Goal: Task Accomplishment & Management: Use online tool/utility

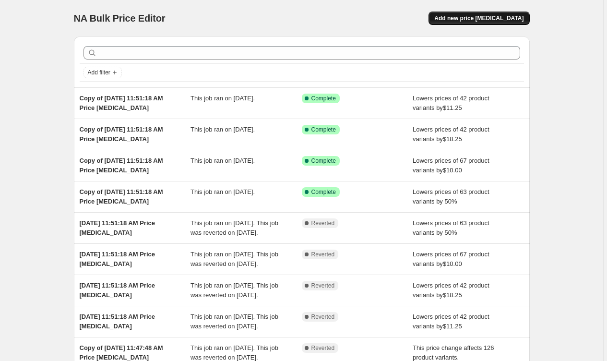
click at [469, 21] on span "Add new price [MEDICAL_DATA]" at bounding box center [478, 18] width 89 height 8
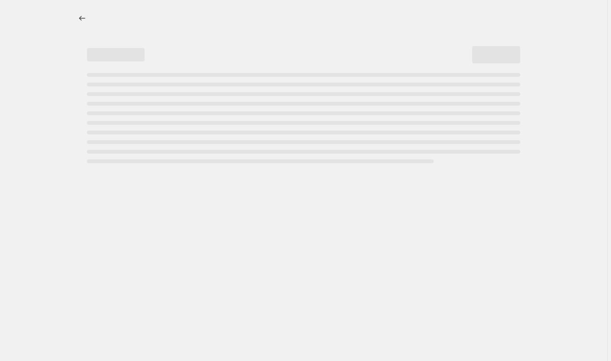
select select "percentage"
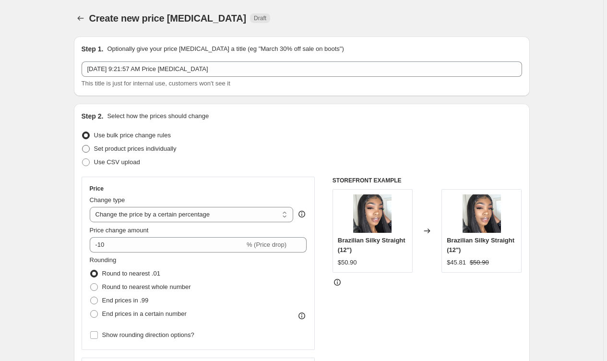
click at [128, 148] on span "Set product prices individually" at bounding box center [135, 148] width 83 height 7
click at [83, 145] on input "Set product prices individually" at bounding box center [82, 145] width 0 height 0
radio input "true"
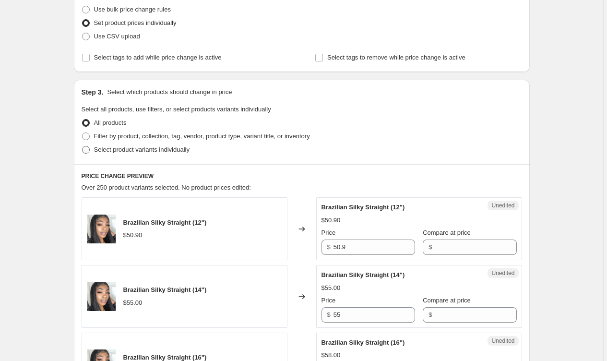
scroll to position [124, 0]
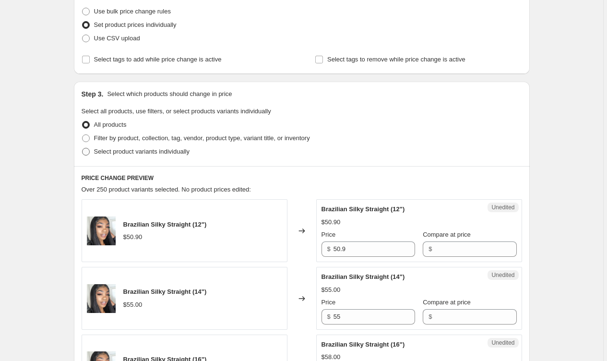
click at [128, 155] on span "Select product variants individually" at bounding box center [142, 151] width 96 height 7
click at [83, 148] on input "Select product variants individually" at bounding box center [82, 148] width 0 height 0
radio input "true"
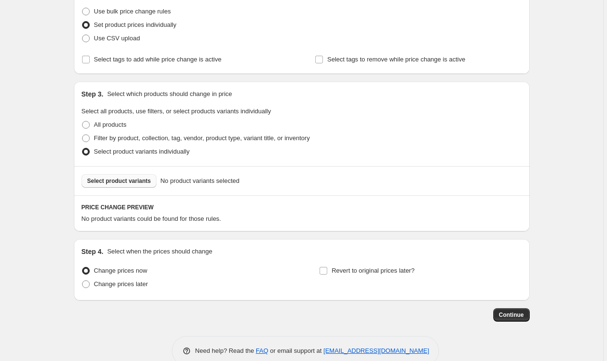
click at [114, 178] on span "Select product variants" at bounding box center [119, 181] width 64 height 8
click at [148, 181] on span "Select product variants" at bounding box center [119, 181] width 64 height 8
click at [142, 140] on span "Filter by product, collection, tag, vendor, product type, variant title, or inv…" at bounding box center [202, 137] width 216 height 7
click at [83, 135] on input "Filter by product, collection, tag, vendor, product type, variant title, or inv…" at bounding box center [82, 134] width 0 height 0
radio input "true"
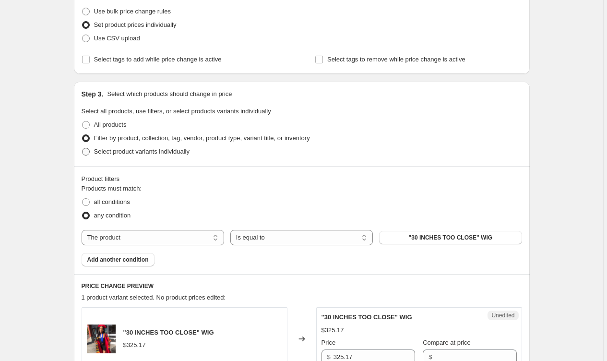
click at [135, 147] on span "Select product variants individually" at bounding box center [142, 152] width 96 height 10
click at [83, 148] on input "Select product variants individually" at bounding box center [82, 148] width 0 height 0
radio input "true"
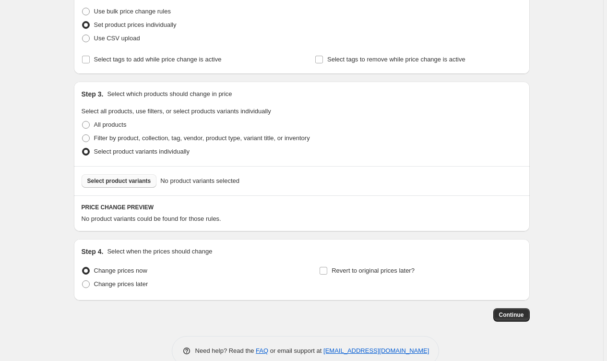
click at [117, 181] on span "Select product variants" at bounding box center [119, 181] width 64 height 8
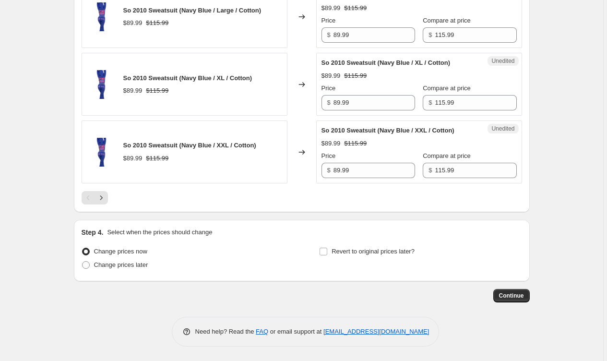
scroll to position [1516, 0]
click at [135, 275] on div "Step 4. Select when the prices should change Change prices now Change prices la…" at bounding box center [302, 250] width 456 height 61
click at [139, 268] on span "Change prices later" at bounding box center [121, 264] width 54 height 7
click at [83, 262] on input "Change prices later" at bounding box center [82, 261] width 0 height 0
radio input "true"
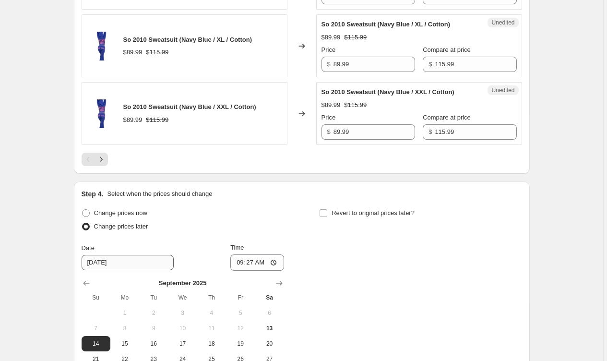
scroll to position [1595, 0]
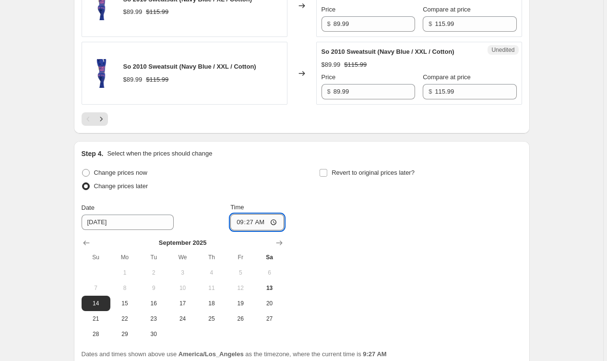
click at [266, 221] on input "09:27" at bounding box center [257, 222] width 54 height 16
click at [252, 224] on input "09:27" at bounding box center [257, 222] width 54 height 16
click at [265, 223] on input "00:27" at bounding box center [257, 222] width 54 height 16
click at [273, 222] on input "00:00" at bounding box center [257, 222] width 54 height 16
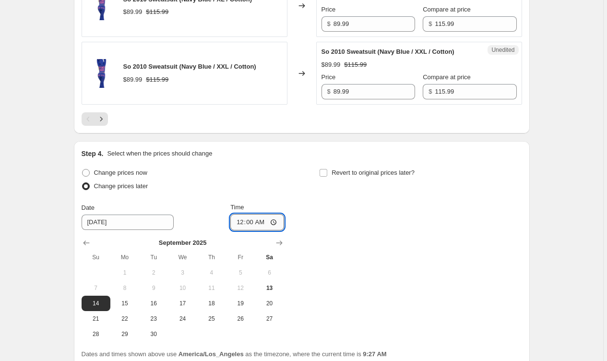
type input "12:00"
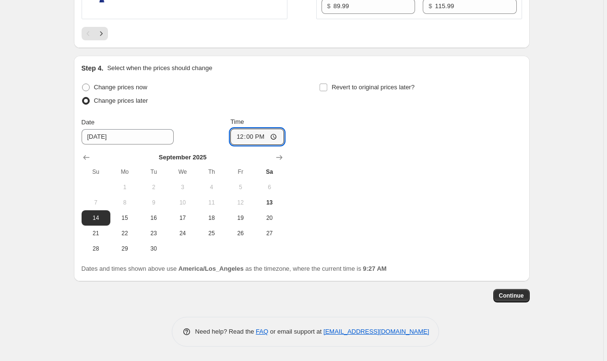
scroll to position [1681, 0]
click at [271, 202] on span "13" at bounding box center [269, 203] width 21 height 8
type input "[DATE]"
click at [258, 139] on input "12:00" at bounding box center [257, 137] width 54 height 16
click at [263, 136] on input "23:00" at bounding box center [257, 137] width 54 height 16
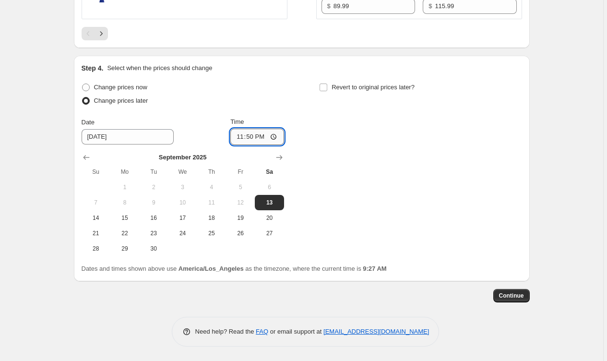
click at [271, 136] on input "23:50" at bounding box center [257, 137] width 54 height 16
type input "11:50"
click at [515, 297] on span "Continue" at bounding box center [511, 296] width 25 height 8
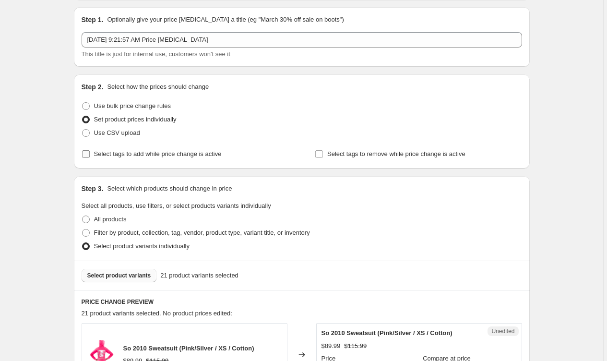
scroll to position [76, 0]
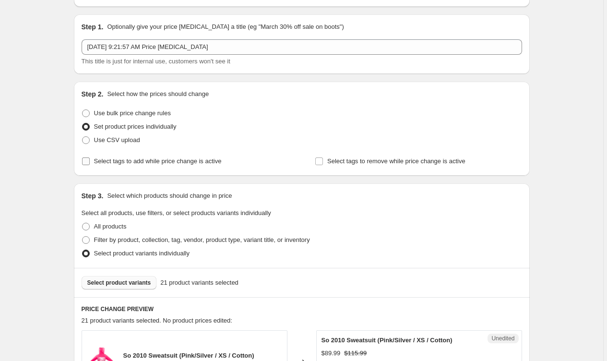
click at [120, 159] on span "Select tags to add while price change is active" at bounding box center [158, 160] width 128 height 7
click at [90, 159] on input "Select tags to add while price change is active" at bounding box center [86, 161] width 8 height 8
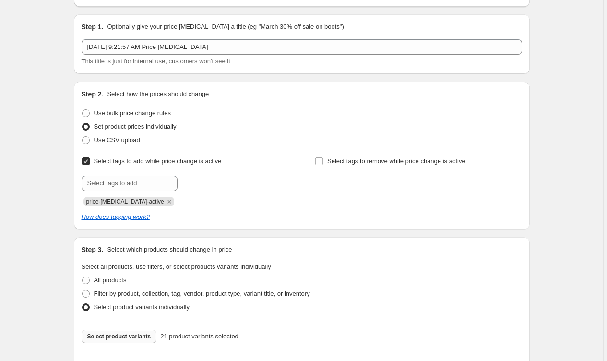
click at [120, 159] on span "Select tags to add while price change is active" at bounding box center [158, 160] width 128 height 7
click at [90, 159] on input "Select tags to add while price change is active" at bounding box center [86, 161] width 8 height 8
checkbox input "false"
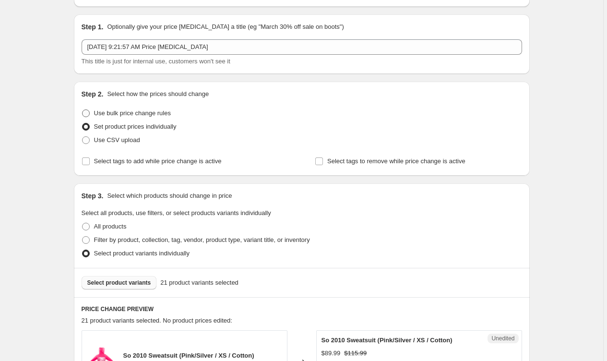
click at [136, 117] on span "Use bulk price change rules" at bounding box center [132, 112] width 77 height 7
click at [83, 110] on input "Use bulk price change rules" at bounding box center [82, 109] width 0 height 0
radio input "true"
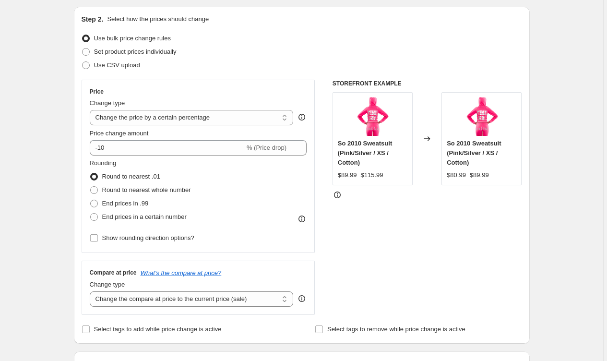
scroll to position [97, 0]
select select "to"
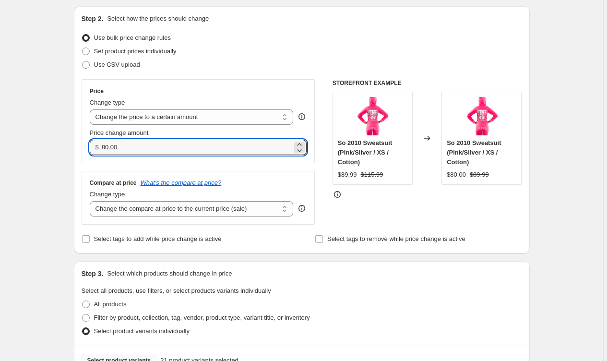
drag, startPoint x: 143, startPoint y: 147, endPoint x: 101, endPoint y: 149, distance: 41.8
click at [98, 150] on div "$ 80.00" at bounding box center [198, 147] width 217 height 15
type input "86"
type input "85"
type input "0.00"
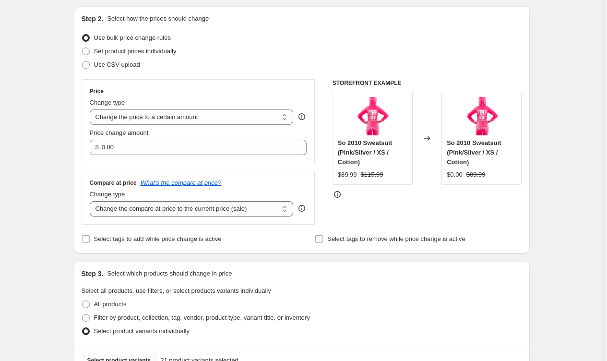
select select "by"
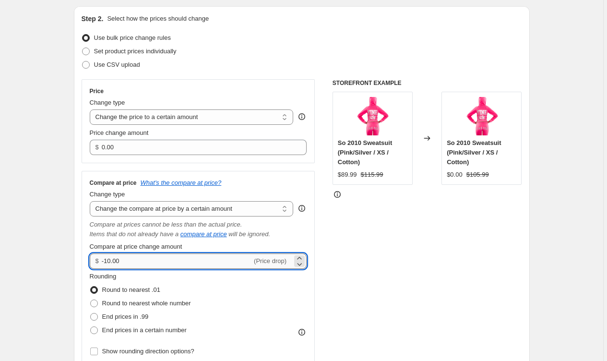
click at [143, 268] on input "-10.00" at bounding box center [177, 260] width 150 height 15
drag, startPoint x: 142, startPoint y: 266, endPoint x: 95, endPoint y: 256, distance: 48.6
click at [91, 256] on div "$ -10.00 (Price drop)" at bounding box center [198, 260] width 217 height 15
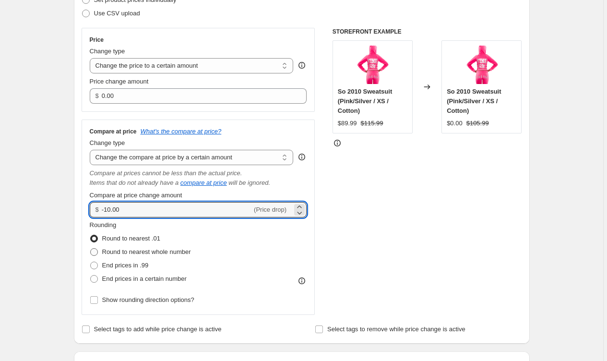
scroll to position [155, 0]
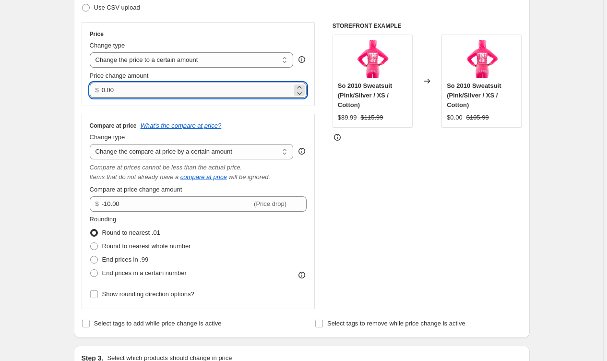
click at [121, 87] on input "0.00" at bounding box center [197, 90] width 191 height 15
type input "0.0"
type input "0"
type input "85"
type input "85.50"
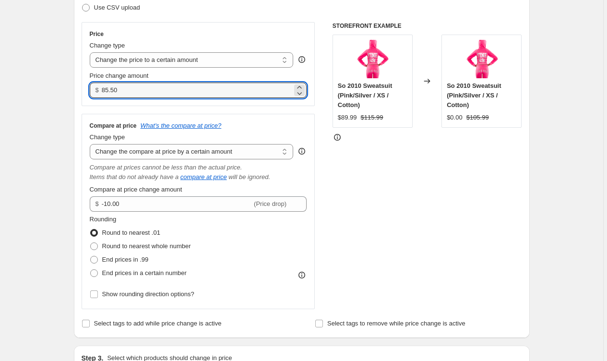
click at [124, 111] on div "Price Change type Change the price to a certain amount Change the price by a ce…" at bounding box center [199, 165] width 234 height 287
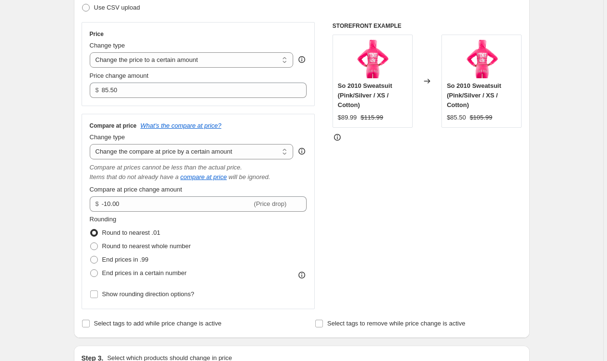
click at [136, 122] on h3 "Compare at price" at bounding box center [113, 126] width 47 height 8
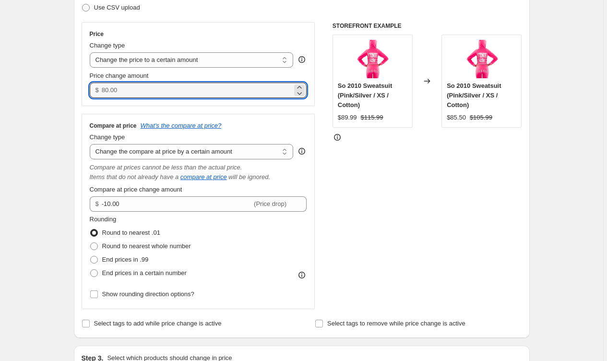
drag, startPoint x: 136, startPoint y: 96, endPoint x: 25, endPoint y: 73, distance: 113.2
type input "9"
type input "79"
type input "79.99"
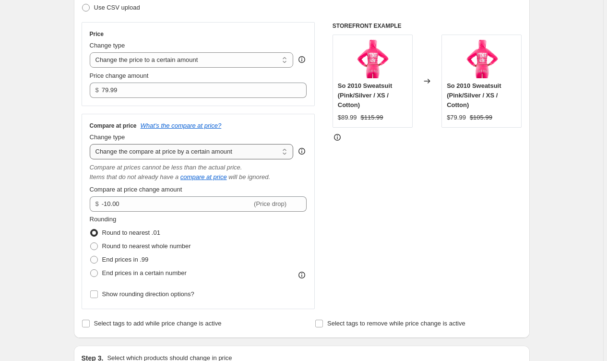
select select "to"
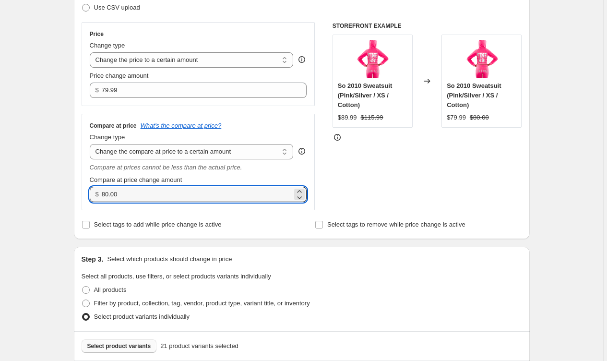
drag, startPoint x: 152, startPoint y: 191, endPoint x: 80, endPoint y: 188, distance: 72.6
click at [80, 188] on div "Step 2. Select how the prices should change Use bulk price change rules Set pro…" at bounding box center [302, 94] width 456 height 290
type input "115"
type input "115.99"
click at [373, 148] on div "STOREFRONT EXAMPLE So 2010 Sweatsuit (Pink/Silver / XS / Cotton) $89.99 $115.99…" at bounding box center [428, 116] width 190 height 188
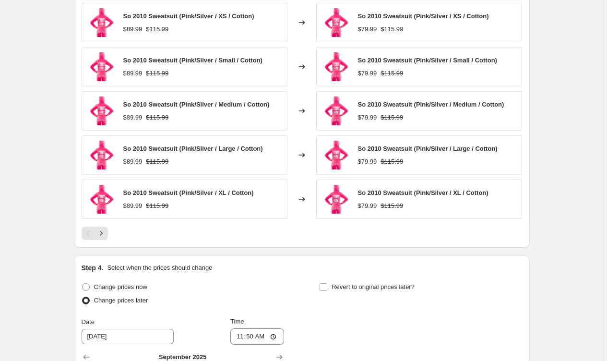
scroll to position [519, 0]
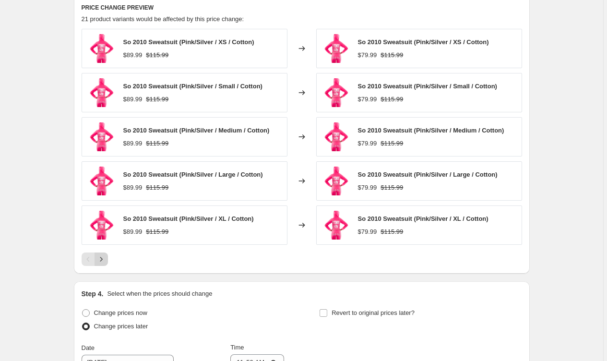
click at [103, 259] on icon "Next" at bounding box center [101, 259] width 10 height 10
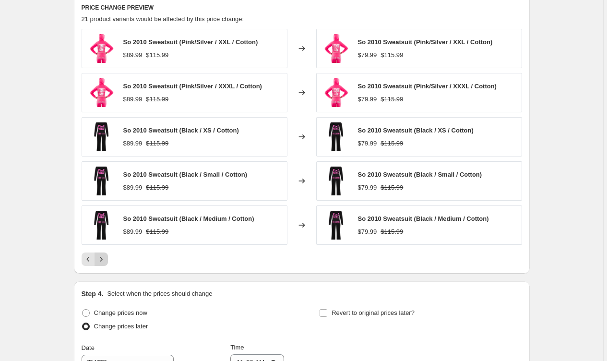
click at [103, 260] on icon "Next" at bounding box center [101, 259] width 10 height 10
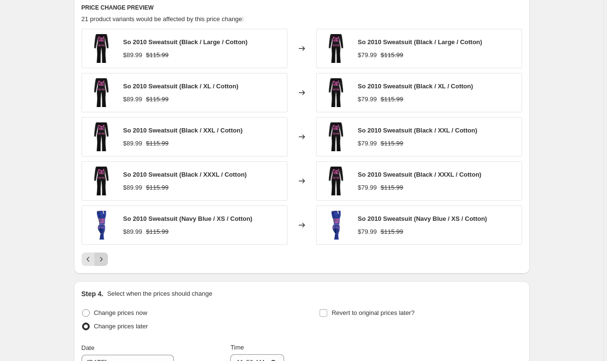
click at [103, 260] on icon "Next" at bounding box center [101, 259] width 10 height 10
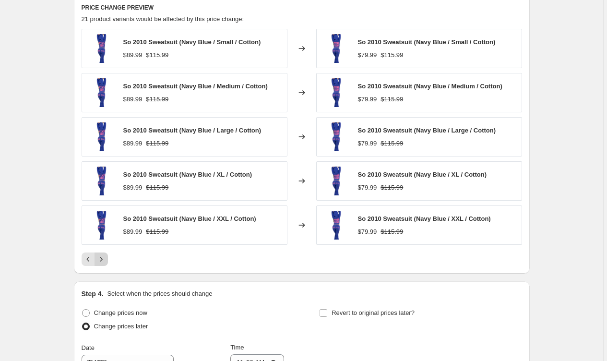
click at [103, 260] on icon "Next" at bounding box center [101, 259] width 10 height 10
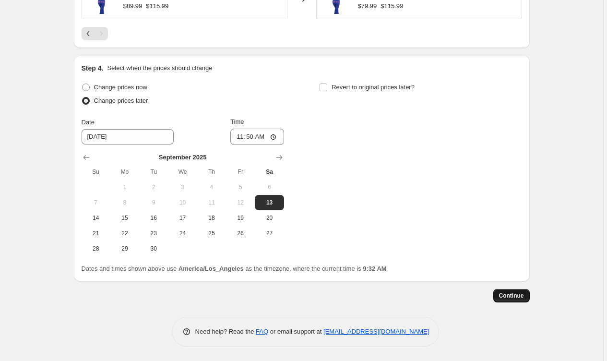
scroll to position [569, 0]
click at [513, 293] on span "Continue" at bounding box center [511, 296] width 25 height 8
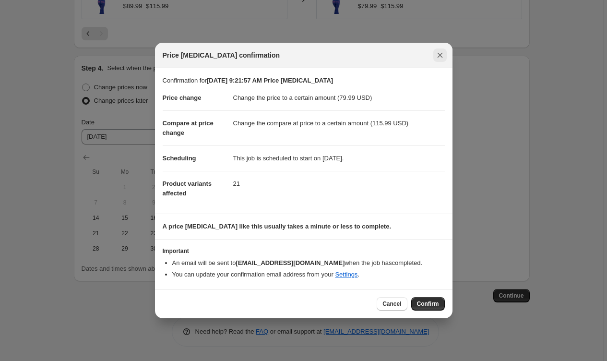
click at [443, 55] on icon "Close" at bounding box center [440, 55] width 10 height 10
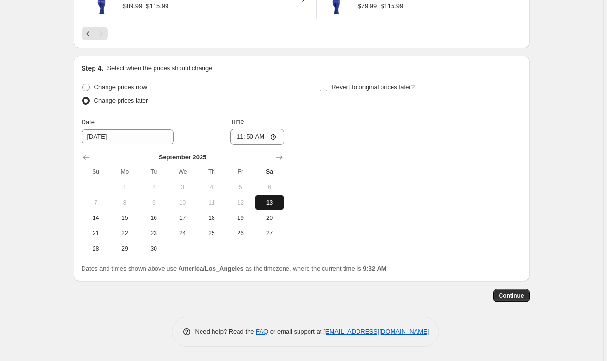
click at [266, 201] on span "13" at bounding box center [269, 203] width 21 height 8
click at [508, 299] on span "Continue" at bounding box center [511, 296] width 25 height 8
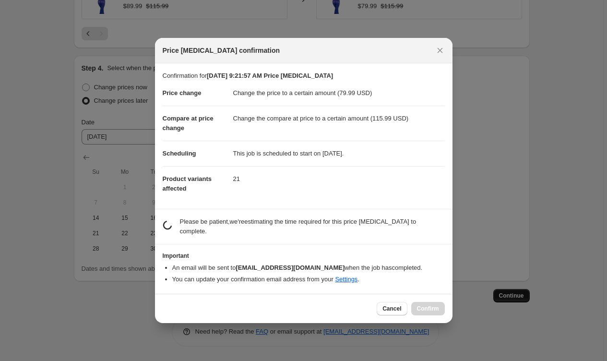
scroll to position [0, 0]
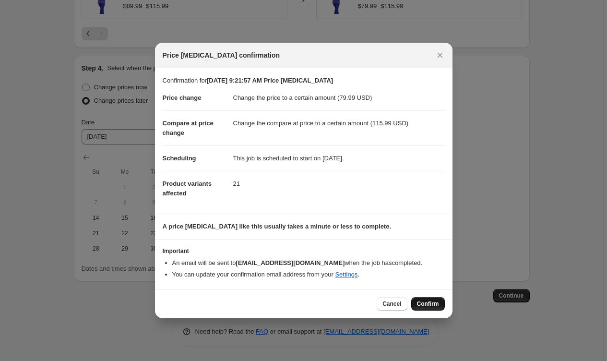
click at [423, 305] on span "Confirm" at bounding box center [428, 304] width 22 height 8
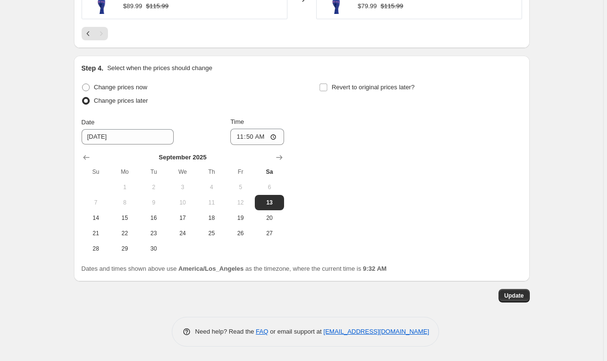
scroll to position [628, 0]
click at [516, 297] on span "Update" at bounding box center [515, 296] width 20 height 8
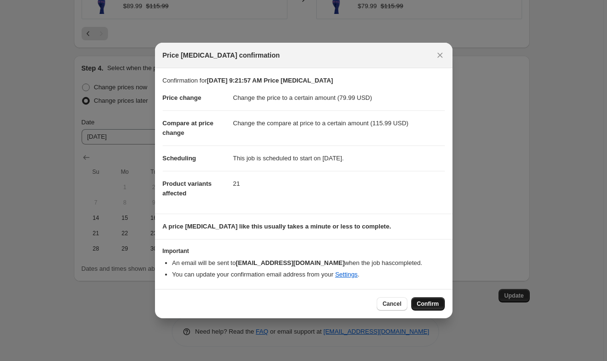
click at [425, 302] on span "Confirm" at bounding box center [428, 304] width 22 height 8
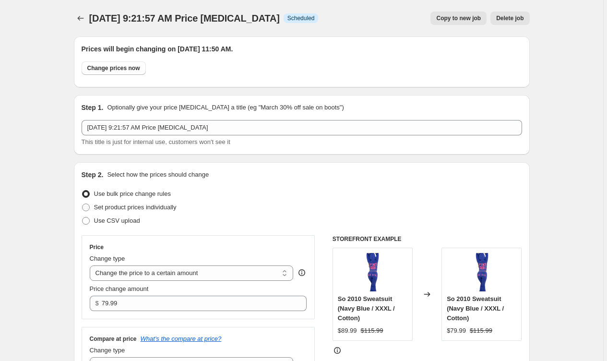
scroll to position [0, 0]
click at [448, 22] on span "Copy to new job" at bounding box center [458, 18] width 45 height 8
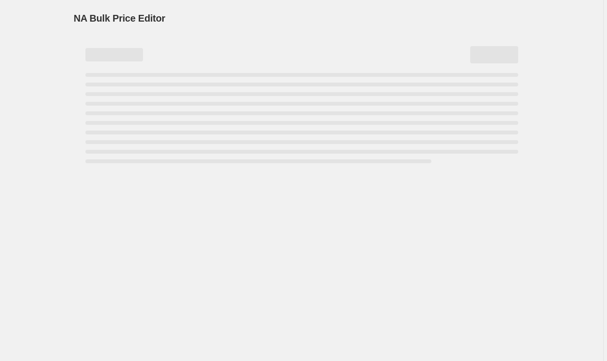
select select "to"
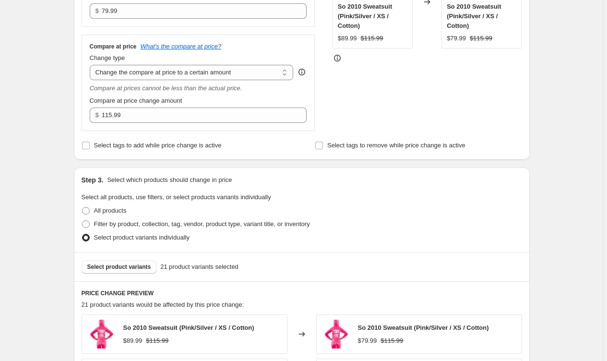
scroll to position [267, 0]
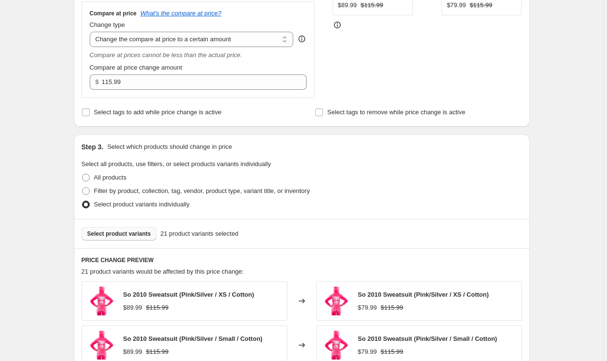
click at [104, 237] on span "Select product variants" at bounding box center [119, 234] width 64 height 8
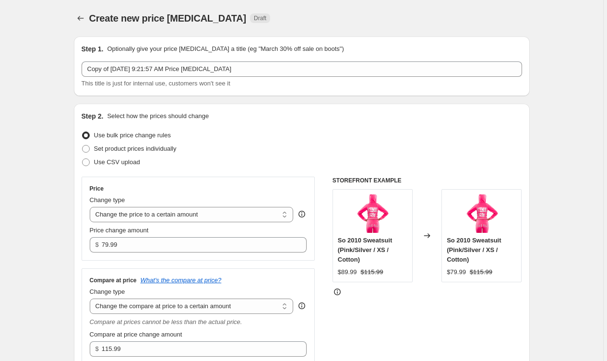
scroll to position [0, 0]
click at [78, 18] on icon "Price change jobs" at bounding box center [81, 18] width 10 height 10
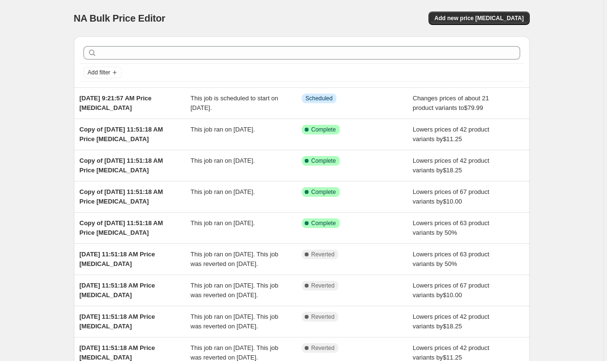
click at [462, 8] on div "NA Bulk Price Editor. This page is ready NA Bulk Price Editor Add new price [ME…" at bounding box center [302, 18] width 456 height 36
click at [469, 15] on span "Add new price [MEDICAL_DATA]" at bounding box center [478, 18] width 89 height 8
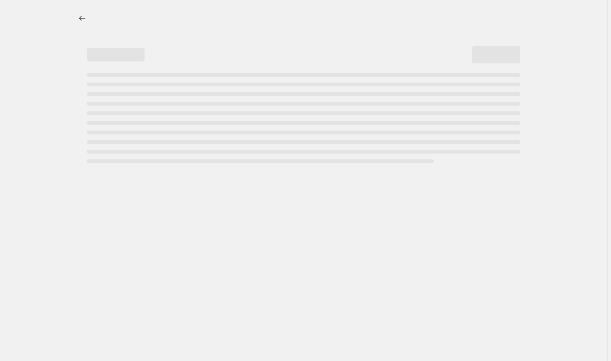
select select "percentage"
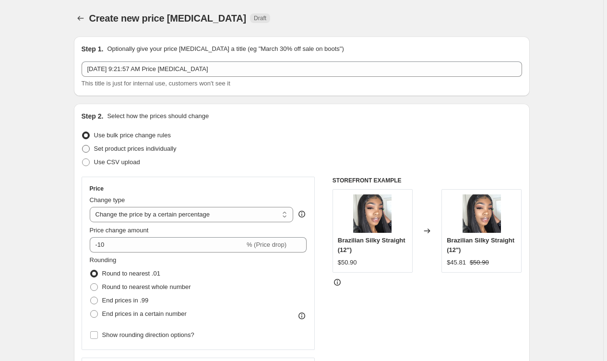
click at [110, 150] on span "Set product prices individually" at bounding box center [135, 148] width 83 height 7
click at [83, 145] on input "Set product prices individually" at bounding box center [82, 145] width 0 height 0
radio input "true"
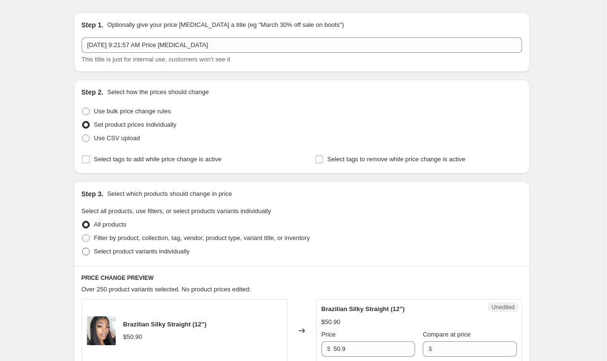
scroll to position [37, 0]
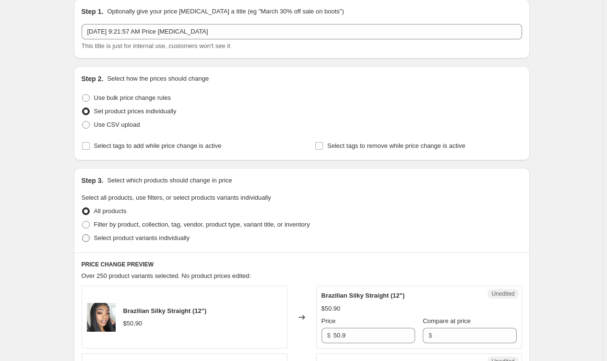
click at [112, 240] on span "Select product variants individually" at bounding box center [142, 237] width 96 height 7
click at [83, 235] on input "Select product variants individually" at bounding box center [82, 234] width 0 height 0
radio input "true"
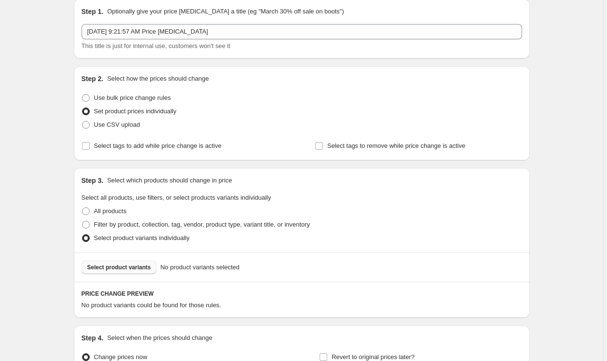
click at [134, 265] on span "Select product variants" at bounding box center [119, 268] width 64 height 8
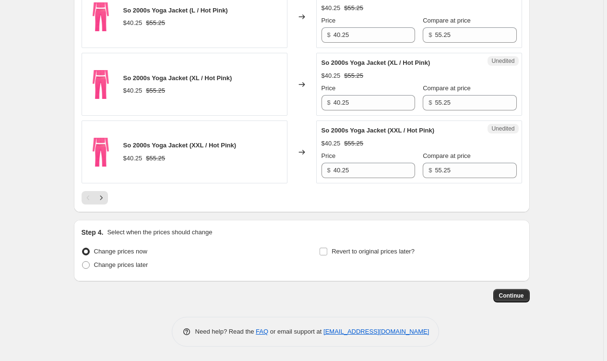
scroll to position [1583, 0]
click at [137, 264] on span "Change prices later" at bounding box center [121, 264] width 54 height 7
click at [83, 262] on input "Change prices later" at bounding box center [82, 261] width 0 height 0
radio input "true"
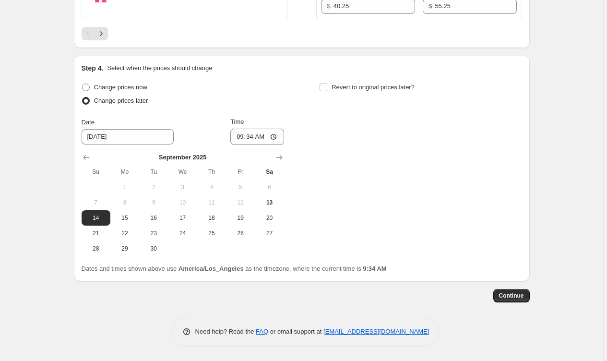
scroll to position [1748, 0]
click at [268, 207] on button "13" at bounding box center [269, 202] width 29 height 15
type input "[DATE]"
click at [252, 135] on input "09:34" at bounding box center [257, 137] width 54 height 16
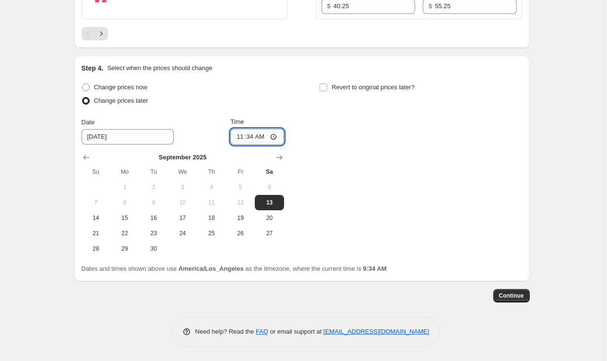
click at [264, 136] on input "11:34" at bounding box center [257, 137] width 54 height 16
type input "11:50"
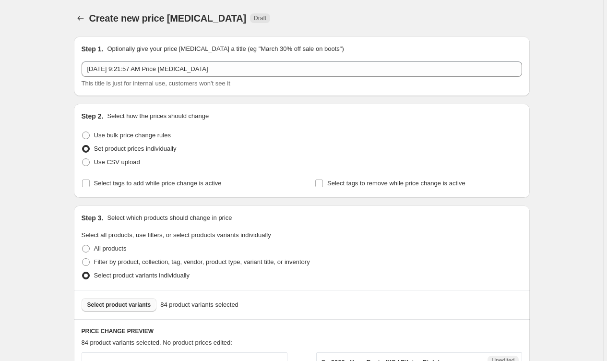
scroll to position [0, 0]
click at [93, 137] on label "Use bulk price change rules" at bounding box center [126, 135] width 89 height 13
click at [83, 132] on input "Use bulk price change rules" at bounding box center [82, 132] width 0 height 0
radio input "true"
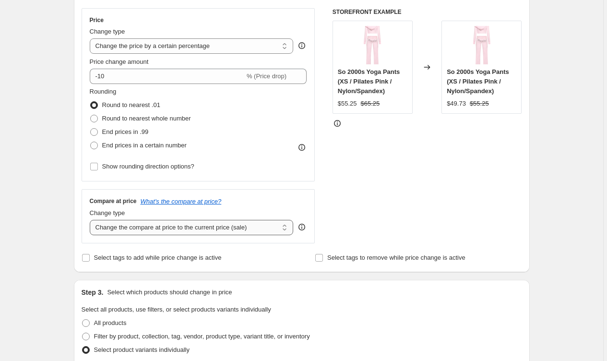
scroll to position [160, 0]
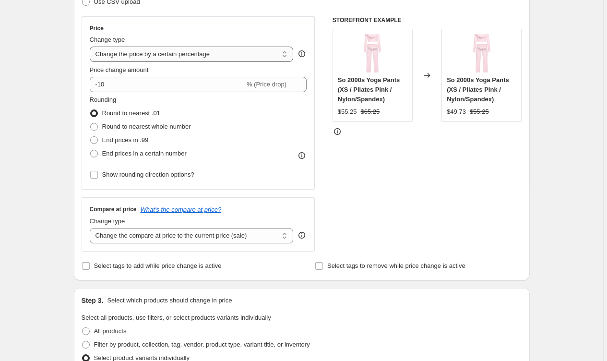
select select "by"
type input "-10.00"
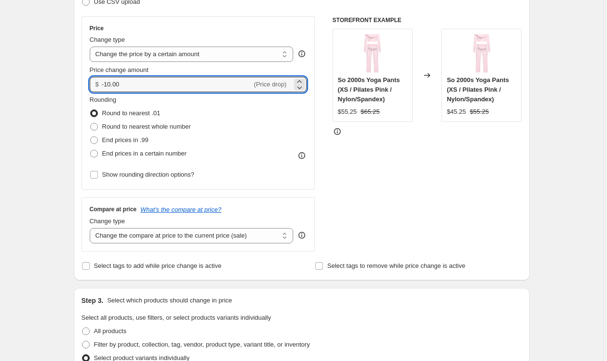
drag, startPoint x: 136, startPoint y: 85, endPoint x: 102, endPoint y: 84, distance: 33.7
click at [97, 84] on div "$ -10.00 (Price drop)" at bounding box center [198, 84] width 217 height 15
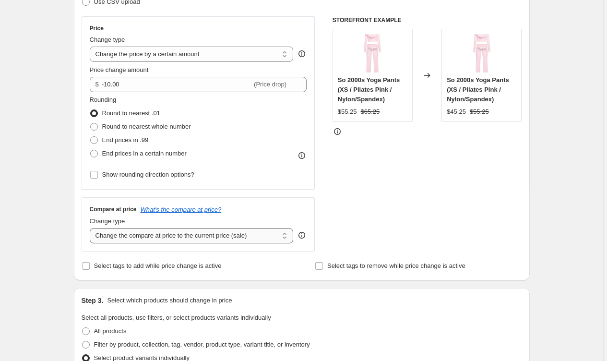
select select "to"
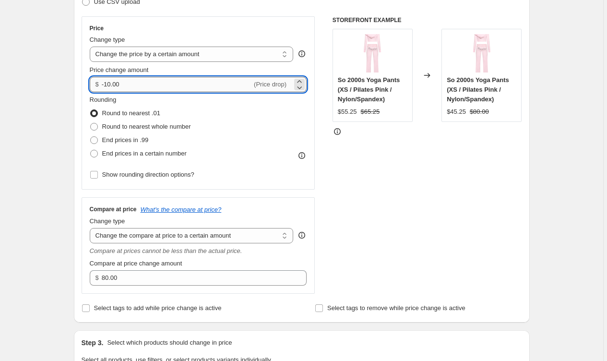
drag, startPoint x: 129, startPoint y: 85, endPoint x: 114, endPoint y: 85, distance: 14.9
click at [114, 85] on input "-10.00" at bounding box center [177, 84] width 150 height 15
drag, startPoint x: 124, startPoint y: 84, endPoint x: 106, endPoint y: 81, distance: 18.6
click at [102, 81] on div "$ -10.00 (Price drop)" at bounding box center [198, 84] width 217 height 15
type input "3"
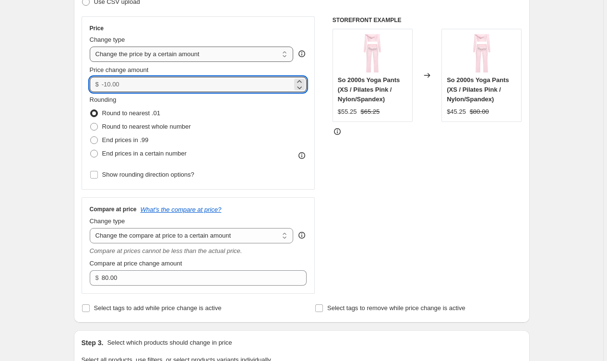
type input "0.00"
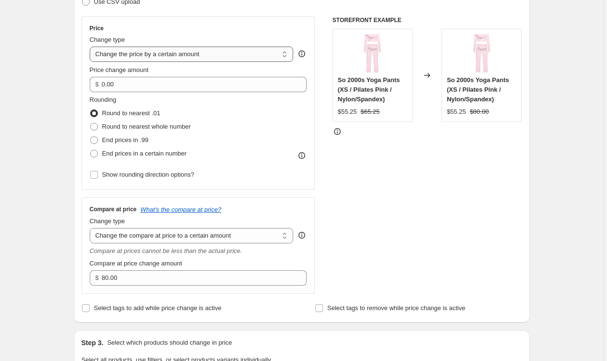
select select "to"
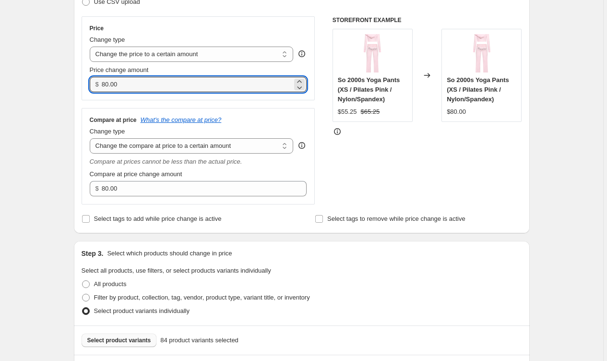
drag, startPoint x: 131, startPoint y: 85, endPoint x: 92, endPoint y: 86, distance: 38.9
click at [91, 87] on div "$ 80.00" at bounding box center [198, 84] width 217 height 15
type input "35"
type input "35.99"
click at [121, 100] on div "Price Change type Change the price to a certain amount Change the price by a ce…" at bounding box center [199, 110] width 234 height 188
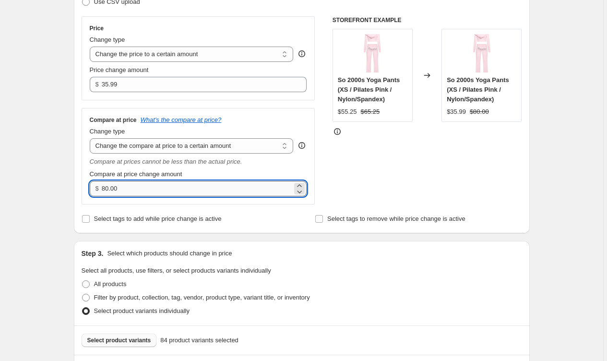
click at [126, 187] on input "80.00" at bounding box center [197, 188] width 191 height 15
click at [162, 190] on input "80.00" at bounding box center [197, 188] width 191 height 15
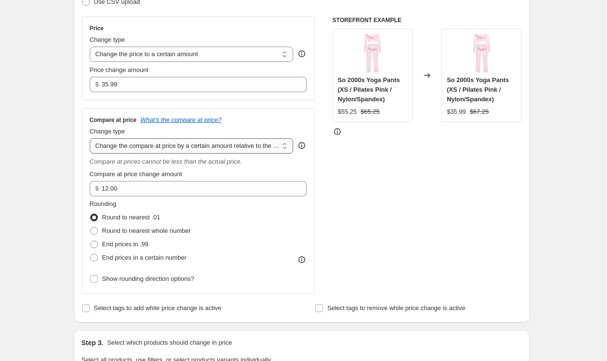
select select "pp"
type input "20"
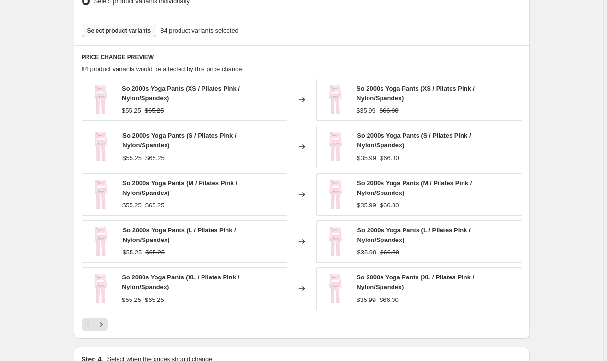
scroll to position [559, 0]
click at [97, 323] on button "Next" at bounding box center [101, 324] width 13 height 13
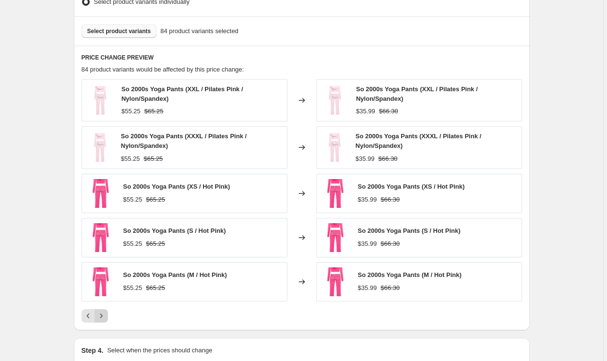
click at [102, 321] on button "Next" at bounding box center [101, 315] width 13 height 13
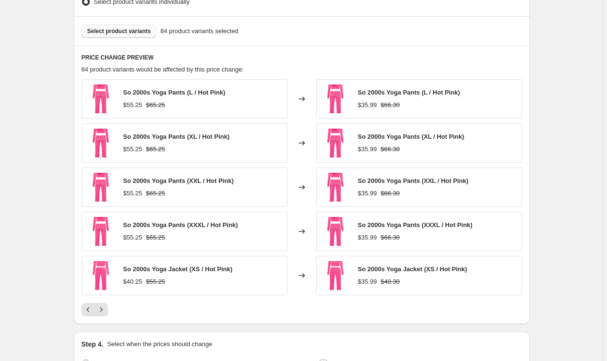
click at [101, 321] on div "PRICE CHANGE PREVIEW 84 product variants would be affected by this price change…" at bounding box center [302, 185] width 456 height 278
click at [105, 312] on icon "Next" at bounding box center [101, 310] width 10 height 10
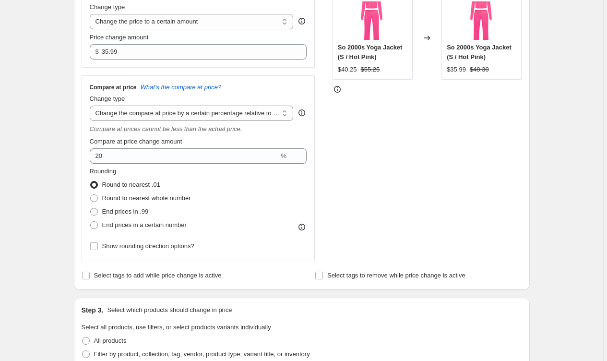
scroll to position [186, 0]
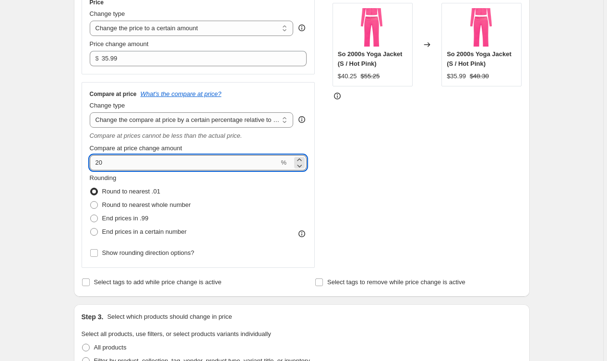
drag, startPoint x: 143, startPoint y: 166, endPoint x: 94, endPoint y: 159, distance: 49.4
click at [86, 159] on div "Compare at price What's the compare at price? Change type Change the compare at…" at bounding box center [199, 175] width 234 height 186
type input "0"
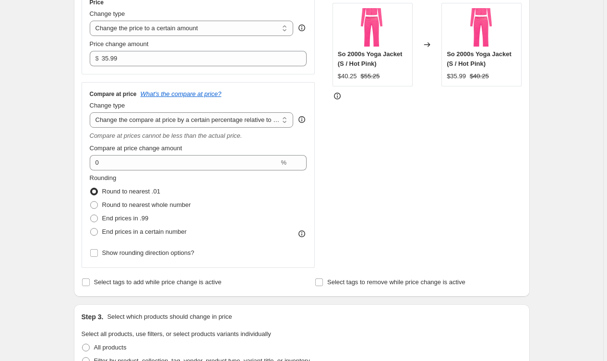
click at [217, 198] on div "Rounding Round to nearest .01 Round to nearest whole number End prices in .99 E…" at bounding box center [198, 205] width 217 height 65
select select "no_change"
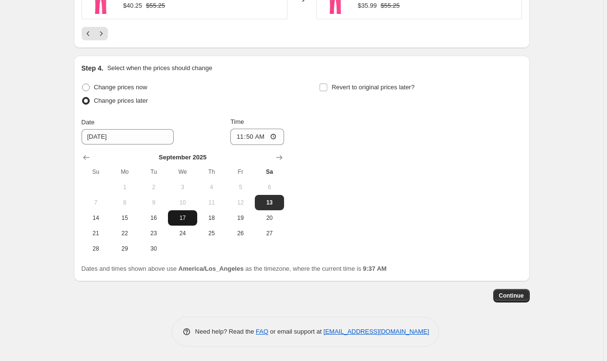
scroll to position [704, 0]
click at [510, 295] on span "Continue" at bounding box center [511, 296] width 25 height 8
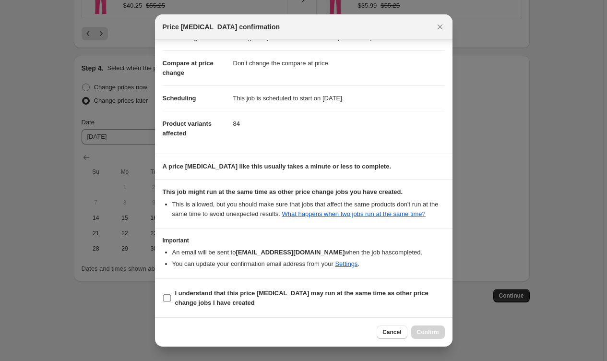
scroll to position [41, 0]
click at [284, 298] on span "I understand that this price [MEDICAL_DATA] may run at the same time as other p…" at bounding box center [310, 298] width 270 height 19
click at [171, 298] on input "I understand that this price [MEDICAL_DATA] may run at the same time as other p…" at bounding box center [167, 298] width 8 height 8
checkbox input "true"
click at [430, 331] on span "Confirm" at bounding box center [428, 332] width 22 height 8
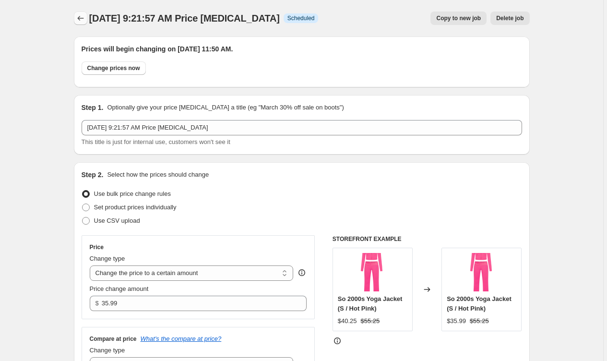
click at [84, 15] on icon "Price change jobs" at bounding box center [81, 18] width 10 height 10
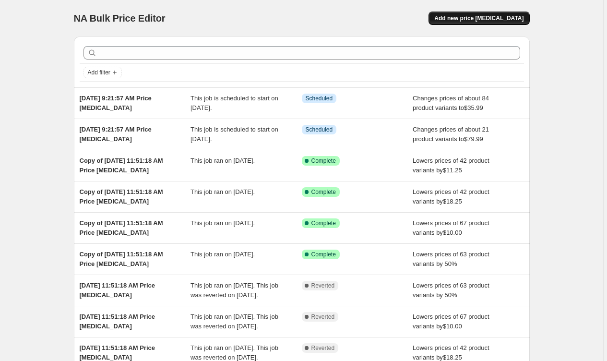
click at [467, 15] on span "Add new price [MEDICAL_DATA]" at bounding box center [478, 18] width 89 height 8
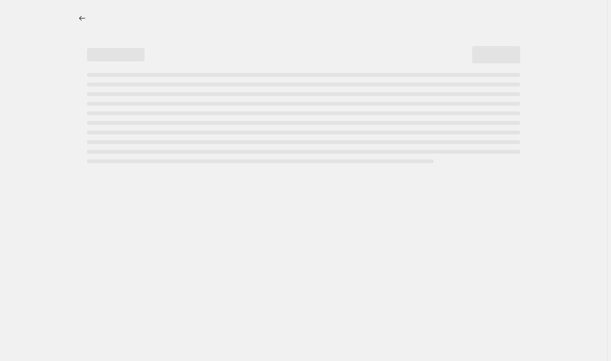
select select "percentage"
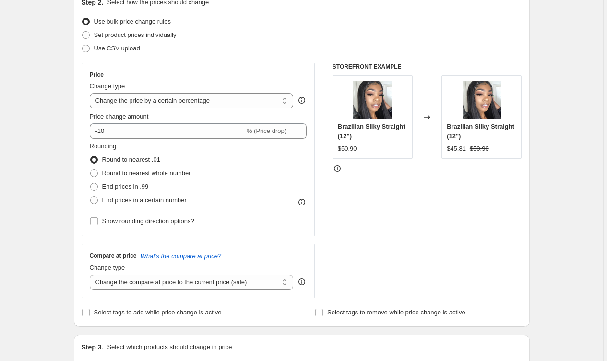
scroll to position [122, 0]
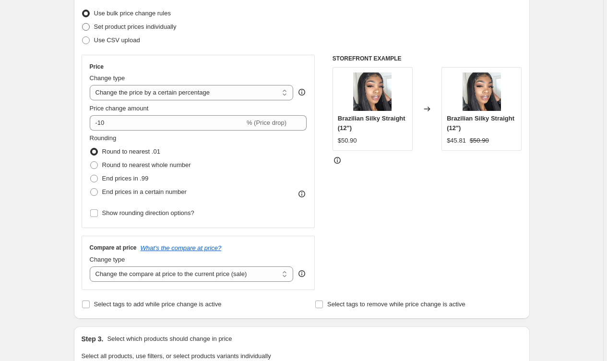
click at [109, 28] on span "Set product prices individually" at bounding box center [135, 26] width 83 height 7
click at [83, 24] on input "Set product prices individually" at bounding box center [82, 23] width 0 height 0
radio input "true"
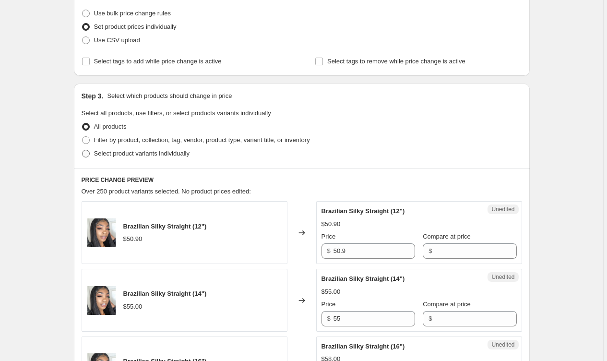
click at [117, 152] on span "Select product variants individually" at bounding box center [142, 153] width 96 height 7
click at [83, 150] on input "Select product variants individually" at bounding box center [82, 150] width 0 height 0
radio input "true"
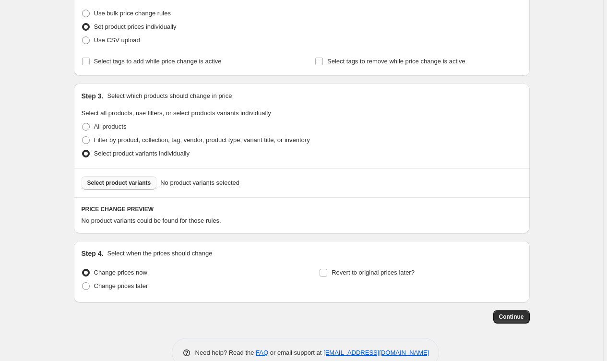
click at [103, 178] on button "Select product variants" at bounding box center [119, 182] width 75 height 13
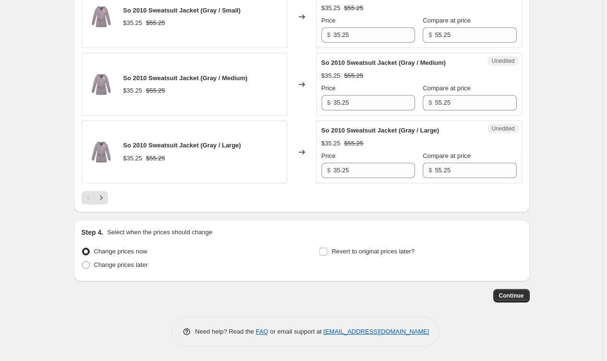
scroll to position [1515, 0]
click at [104, 266] on span "Change prices later" at bounding box center [121, 265] width 54 height 7
click at [83, 263] on input "Change prices later" at bounding box center [82, 262] width 0 height 0
radio input "true"
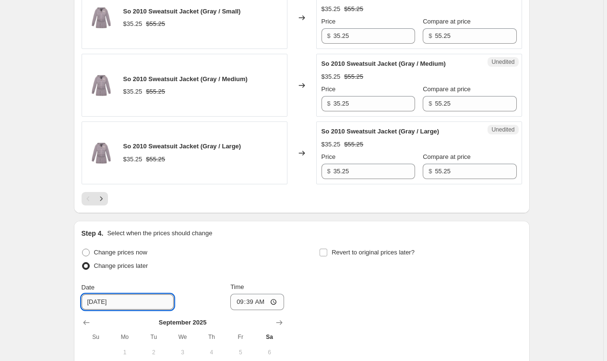
click at [125, 305] on input "[DATE]" at bounding box center [128, 301] width 92 height 15
click at [100, 303] on input "[DATE]" at bounding box center [128, 301] width 92 height 15
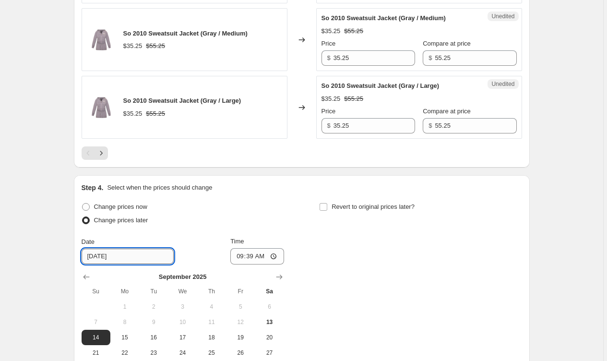
scroll to position [1601, 0]
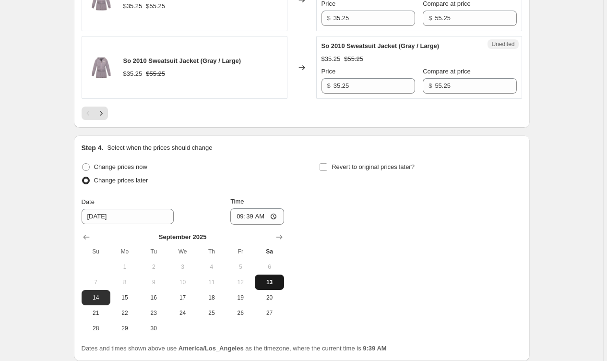
click at [271, 284] on span "13" at bounding box center [269, 282] width 21 height 8
type input "[DATE]"
click at [251, 218] on input "09:39" at bounding box center [257, 216] width 54 height 16
type input "11:39"
click at [263, 216] on input "11:39" at bounding box center [257, 216] width 54 height 16
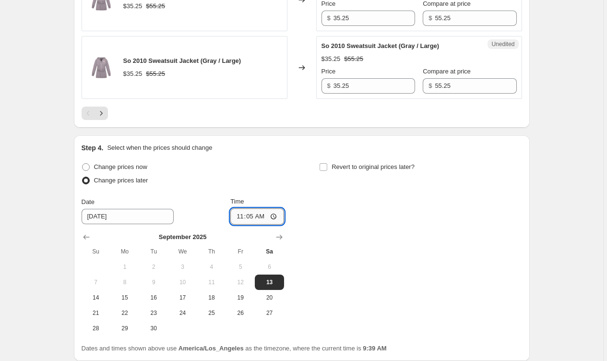
type input "11:50"
click at [315, 175] on div "Change prices now Change prices later Date [DATE] Time 11:50 [DATE] Su Mo Tu We…" at bounding box center [302, 248] width 441 height 176
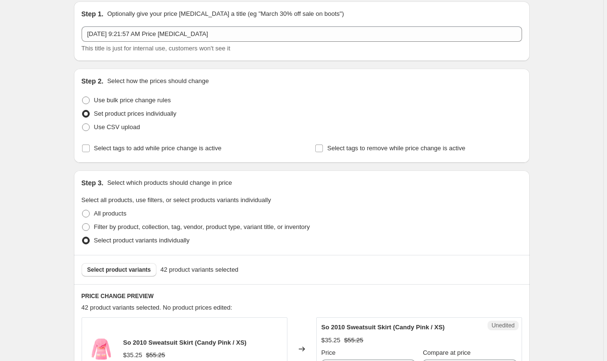
scroll to position [38, 0]
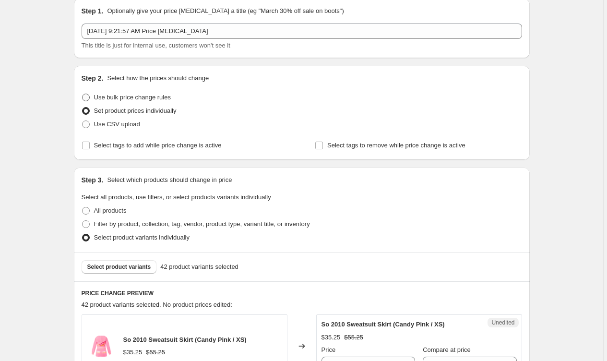
click at [118, 100] on span "Use bulk price change rules" at bounding box center [132, 97] width 77 height 7
click at [83, 94] on input "Use bulk price change rules" at bounding box center [82, 94] width 0 height 0
radio input "true"
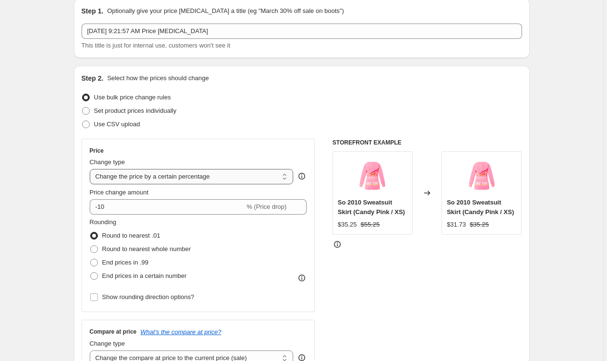
select select "by"
type input "-10.00"
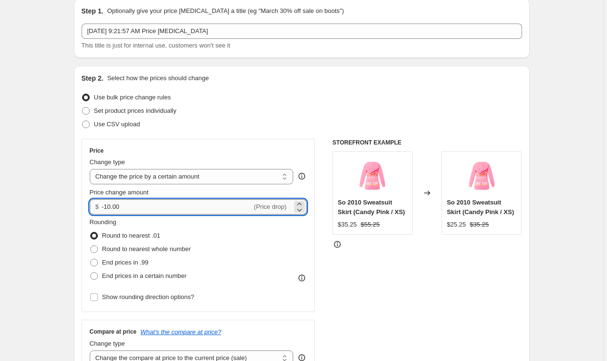
drag, startPoint x: 123, startPoint y: 206, endPoint x: 108, endPoint y: 206, distance: 15.4
click at [106, 206] on input "-10.00" at bounding box center [177, 206] width 150 height 15
click at [228, 155] on div "Price Change type Change the price to a certain amount Change the price by a ce…" at bounding box center [198, 225] width 217 height 157
click at [104, 205] on input "2.00" at bounding box center [171, 206] width 139 height 15
type input "-2.00"
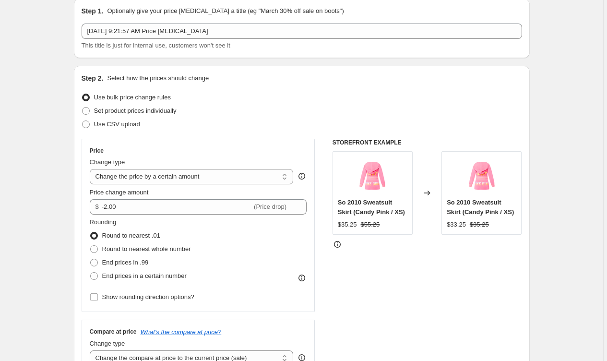
click at [247, 230] on div "Rounding Round to nearest .01 Round to nearest whole number End prices in .99 E…" at bounding box center [198, 249] width 217 height 65
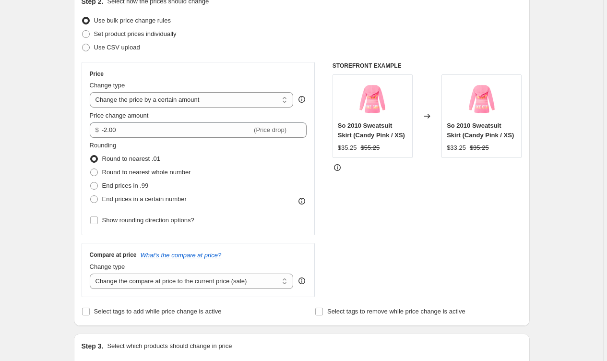
scroll to position [225, 0]
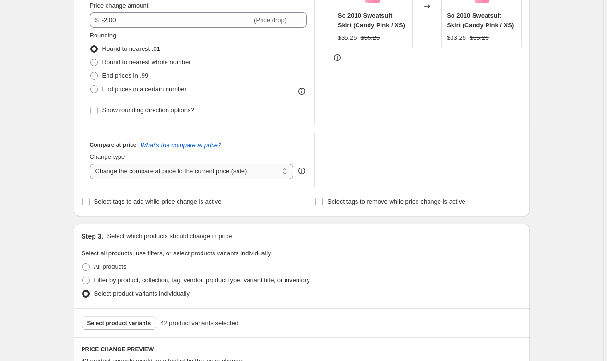
select select "no_change"
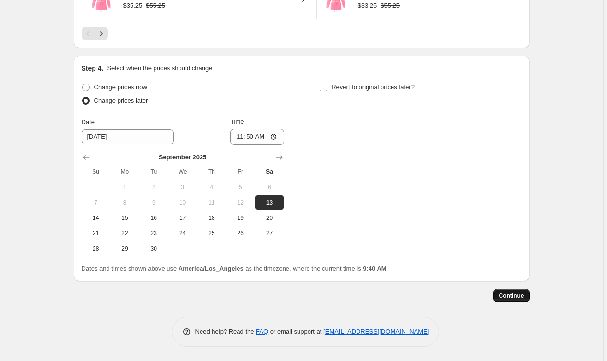
scroll to position [793, 0]
click at [495, 296] on button "Continue" at bounding box center [512, 295] width 36 height 13
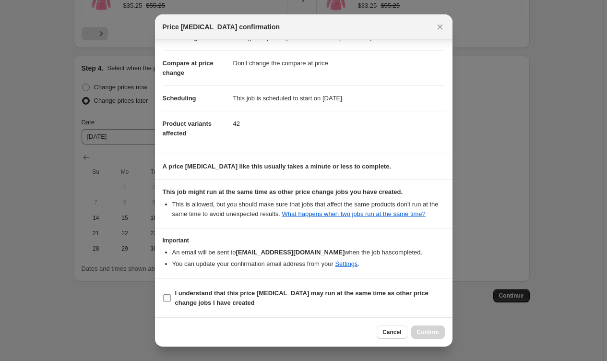
scroll to position [41, 0]
click at [286, 296] on b "I understand that this price [MEDICAL_DATA] may run at the same time as other p…" at bounding box center [301, 297] width 253 height 17
click at [171, 296] on input "I understand that this price [MEDICAL_DATA] may run at the same time as other p…" at bounding box center [167, 298] width 8 height 8
checkbox input "true"
click at [431, 328] on button "Confirm" at bounding box center [428, 331] width 34 height 13
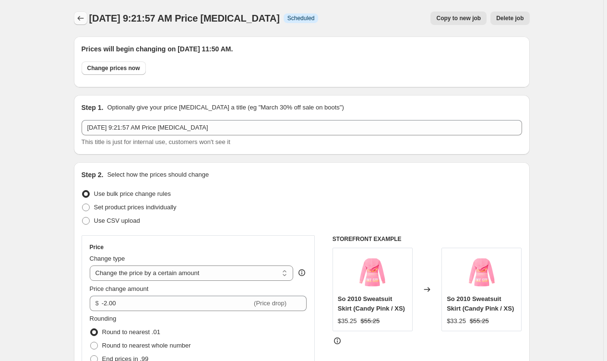
click at [84, 19] on icon "Price change jobs" at bounding box center [81, 18] width 10 height 10
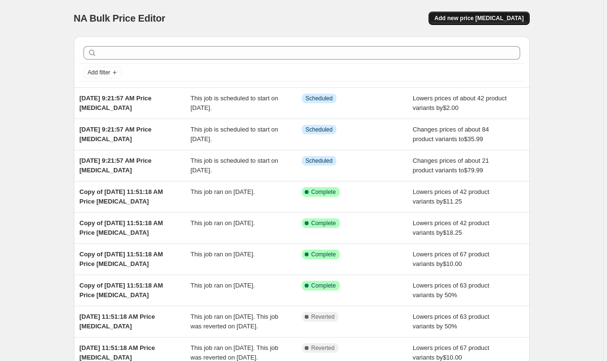
click at [460, 16] on span "Add new price [MEDICAL_DATA]" at bounding box center [478, 18] width 89 height 8
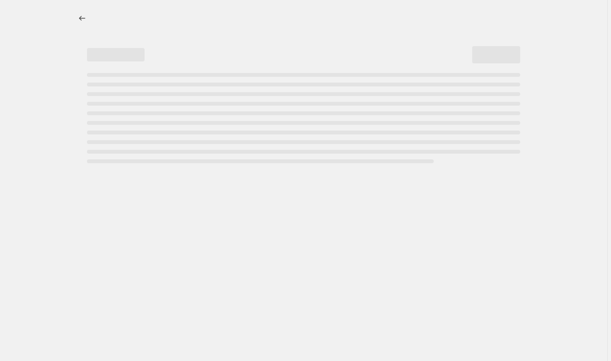
select select "percentage"
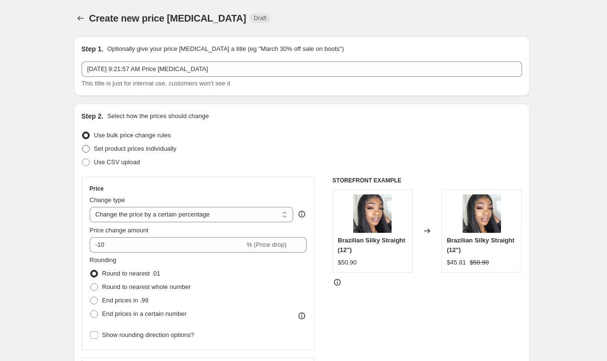
click at [149, 148] on span "Set product prices individually" at bounding box center [135, 148] width 83 height 7
click at [83, 145] on input "Set product prices individually" at bounding box center [82, 145] width 0 height 0
radio input "true"
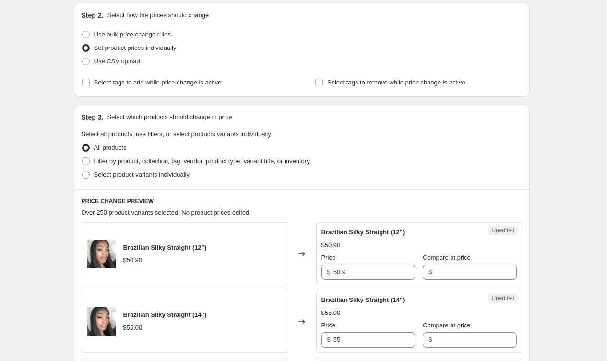
scroll to position [121, 0]
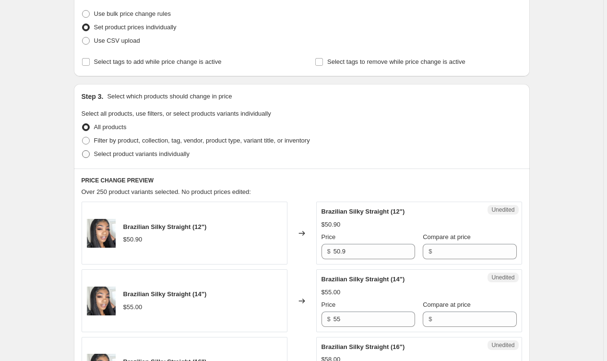
click at [103, 153] on span "Select product variants individually" at bounding box center [142, 153] width 96 height 7
click at [83, 151] on input "Select product variants individually" at bounding box center [82, 150] width 0 height 0
radio input "true"
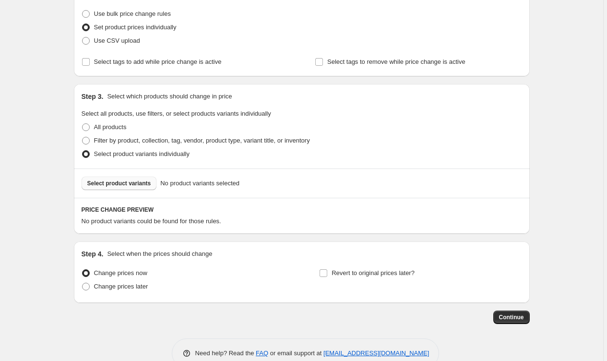
click at [122, 187] on button "Select product variants" at bounding box center [119, 183] width 75 height 13
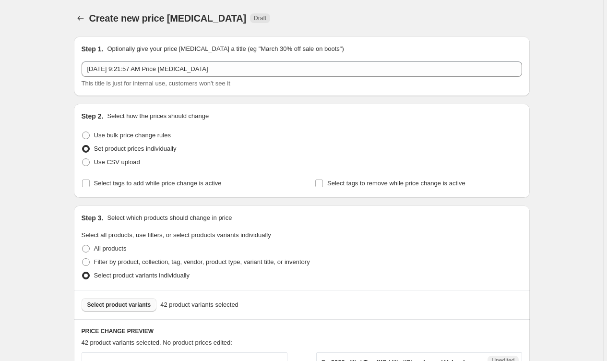
scroll to position [0, 0]
click at [97, 139] on span "Use bulk price change rules" at bounding box center [132, 136] width 77 height 10
click at [83, 132] on input "Use bulk price change rules" at bounding box center [82, 132] width 0 height 0
radio input "true"
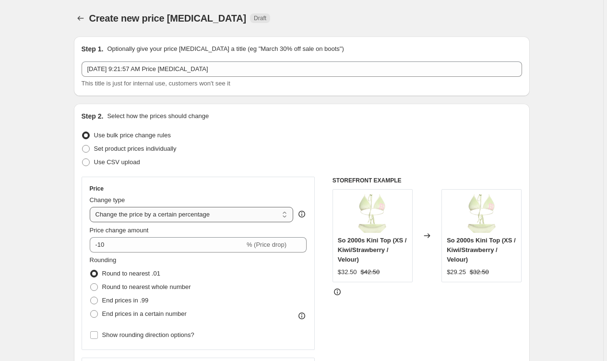
select select "by"
type input "-10.00"
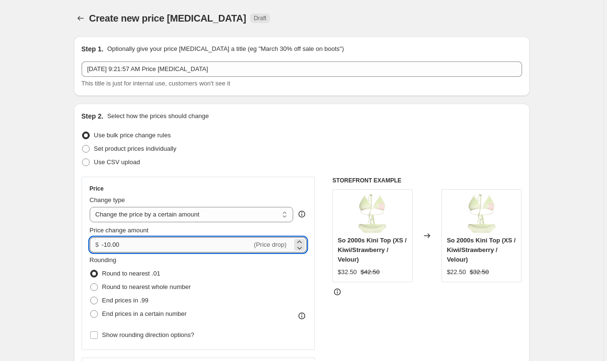
drag, startPoint x: 132, startPoint y: 244, endPoint x: 113, endPoint y: 243, distance: 18.3
click at [113, 243] on input "-10.00" at bounding box center [177, 244] width 150 height 15
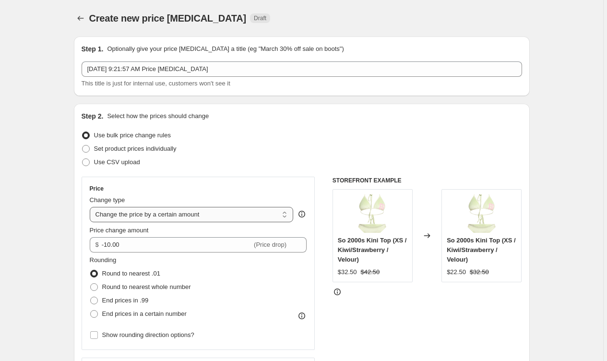
select select "percentage"
type input "-15"
select select "to"
type input "80.00"
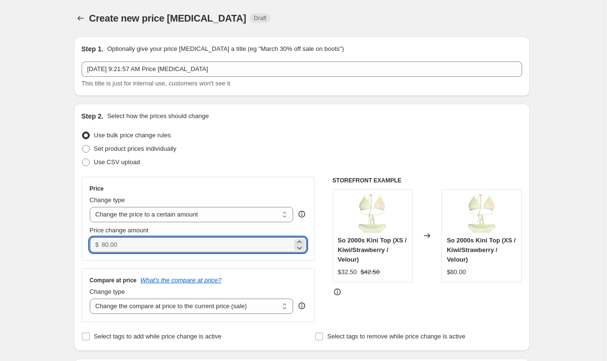
drag, startPoint x: 126, startPoint y: 244, endPoint x: 84, endPoint y: 240, distance: 42.0
click at [81, 240] on div "Step 2. Select how the prices should change Use bulk price change rules Set pro…" at bounding box center [302, 227] width 456 height 247
type input "25"
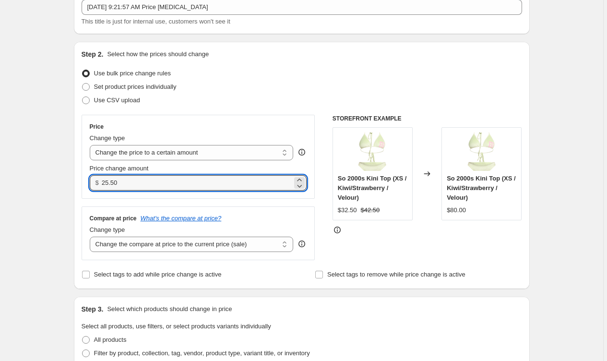
scroll to position [82, 0]
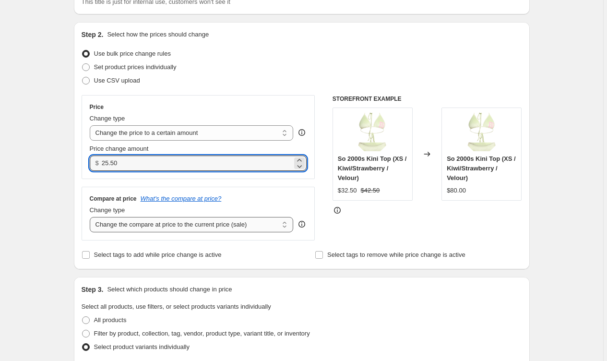
type input "25.50"
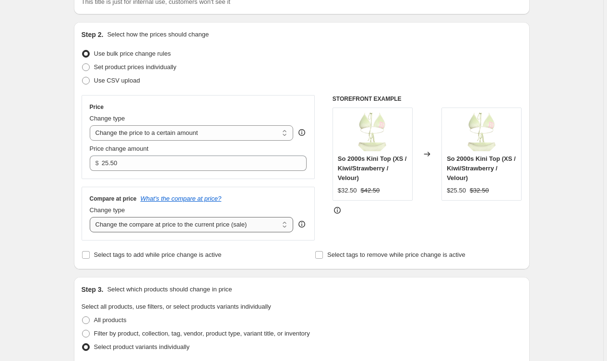
select select "no_change"
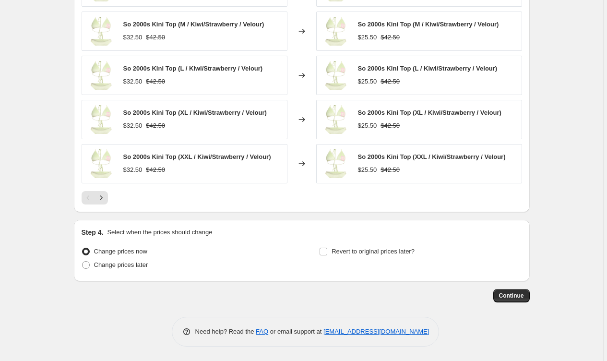
scroll to position [539, 0]
click at [133, 262] on span "Change prices later" at bounding box center [121, 264] width 54 height 7
click at [83, 262] on input "Change prices later" at bounding box center [82, 261] width 0 height 0
radio input "true"
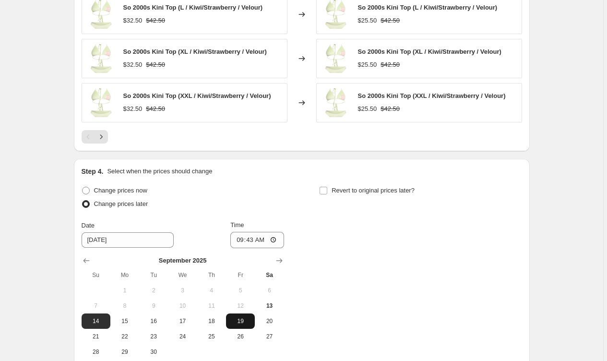
scroll to position [621, 0]
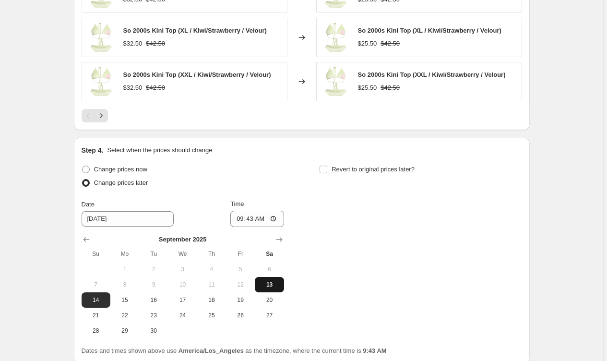
click at [269, 286] on span "13" at bounding box center [269, 285] width 21 height 8
type input "[DATE]"
click at [253, 218] on input "09:43" at bounding box center [257, 219] width 54 height 16
click at [264, 220] on input "11:43" at bounding box center [257, 219] width 54 height 16
type input "11:50"
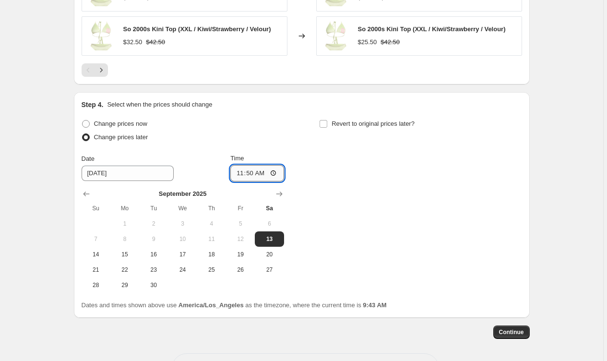
scroll to position [689, 0]
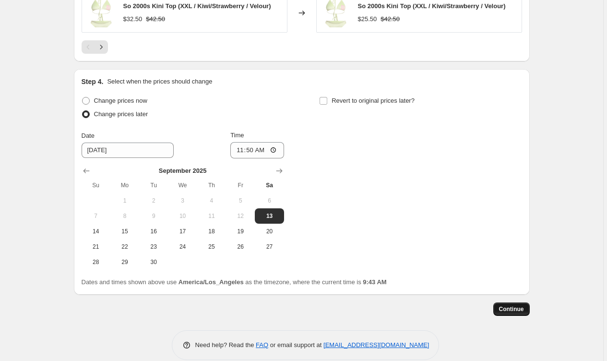
click at [520, 312] on span "Continue" at bounding box center [511, 309] width 25 height 8
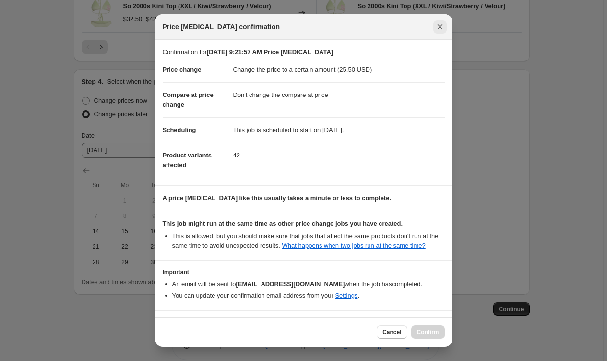
click at [439, 28] on icon "Close" at bounding box center [440, 27] width 10 height 10
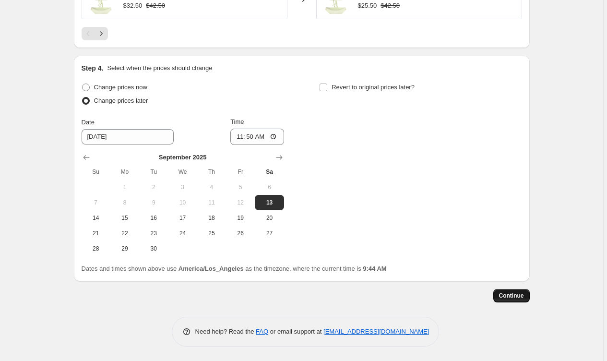
scroll to position [704, 0]
click at [506, 296] on span "Continue" at bounding box center [511, 296] width 25 height 8
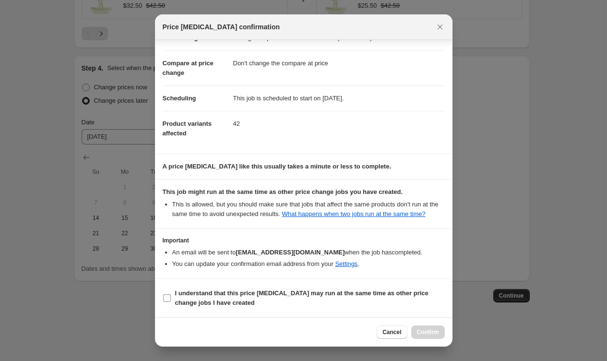
scroll to position [41, 0]
click at [248, 295] on b "I understand that this price [MEDICAL_DATA] may run at the same time as other p…" at bounding box center [301, 297] width 253 height 17
click at [171, 295] on input "I understand that this price [MEDICAL_DATA] may run at the same time as other p…" at bounding box center [167, 298] width 8 height 8
checkbox input "true"
click at [428, 337] on button "Confirm" at bounding box center [428, 331] width 34 height 13
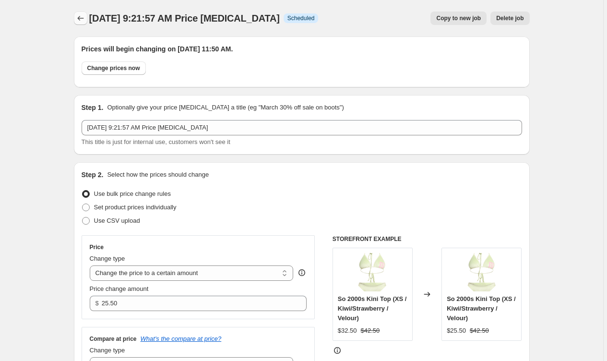
click at [78, 17] on icon "Price change jobs" at bounding box center [81, 18] width 10 height 10
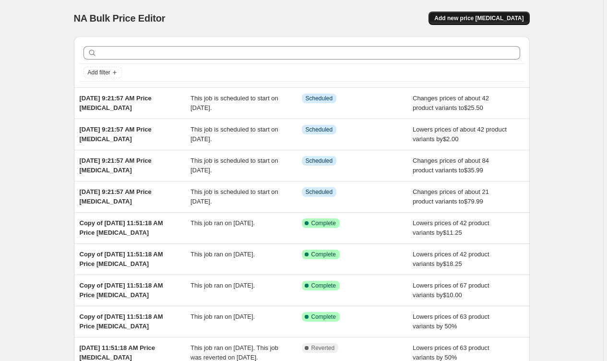
click at [463, 18] on span "Add new price [MEDICAL_DATA]" at bounding box center [478, 18] width 89 height 8
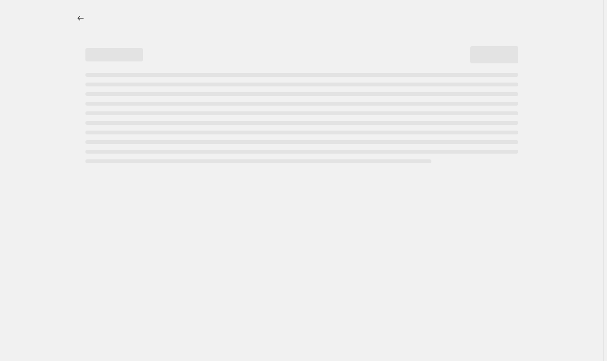
select select "percentage"
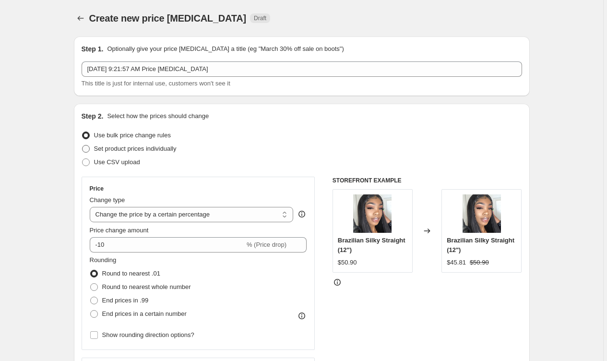
click at [108, 149] on span "Set product prices individually" at bounding box center [135, 148] width 83 height 7
click at [83, 145] on input "Set product prices individually" at bounding box center [82, 145] width 0 height 0
radio input "true"
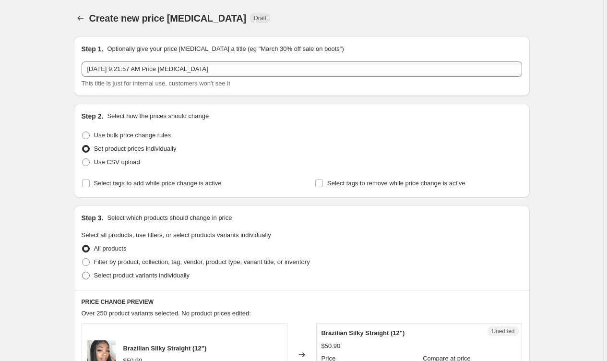
click at [113, 278] on span "Select product variants individually" at bounding box center [142, 275] width 96 height 7
click at [83, 272] on input "Select product variants individually" at bounding box center [82, 272] width 0 height 0
radio input "true"
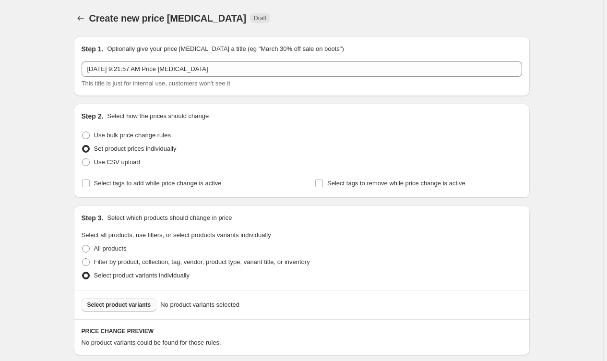
click at [104, 302] on span "Select product variants" at bounding box center [119, 305] width 64 height 8
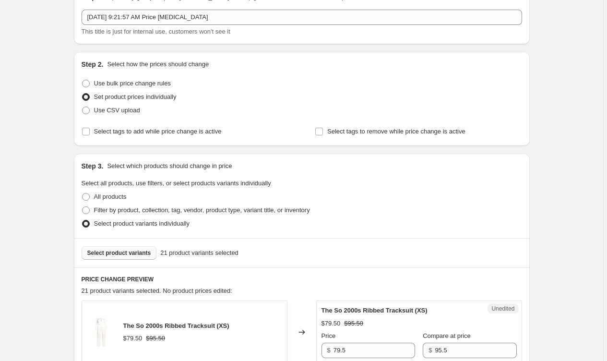
scroll to position [49, 0]
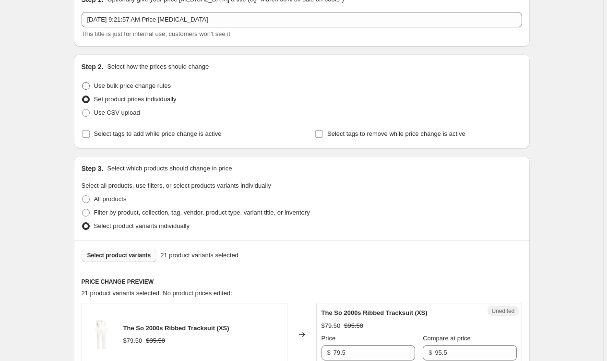
click at [132, 87] on span "Use bulk price change rules" at bounding box center [132, 85] width 77 height 7
click at [83, 83] on input "Use bulk price change rules" at bounding box center [82, 82] width 0 height 0
radio input "true"
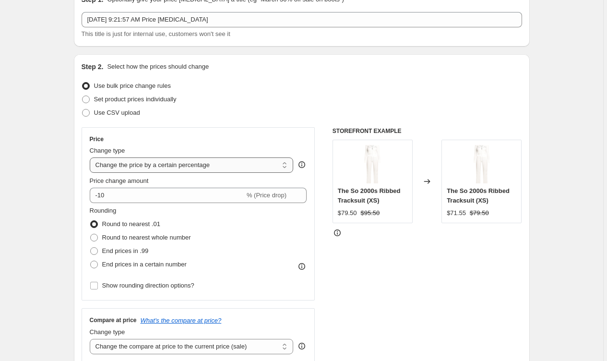
select select "to"
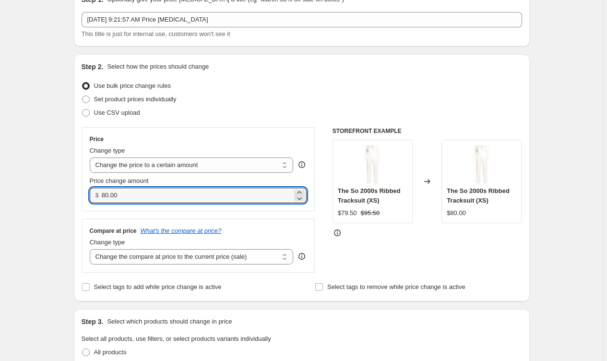
drag, startPoint x: 127, startPoint y: 193, endPoint x: 96, endPoint y: 189, distance: 31.0
click at [94, 189] on div "$ 80.00" at bounding box center [198, 195] width 217 height 15
type input "75"
type input "75.50"
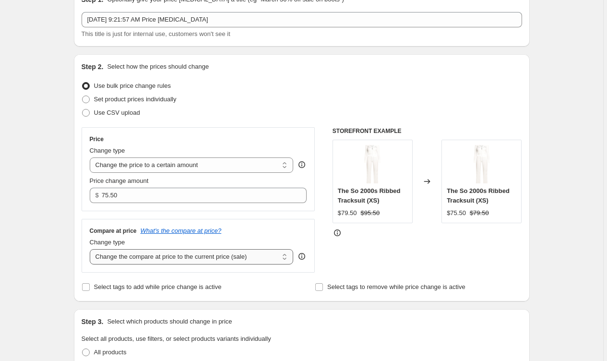
select select "no_change"
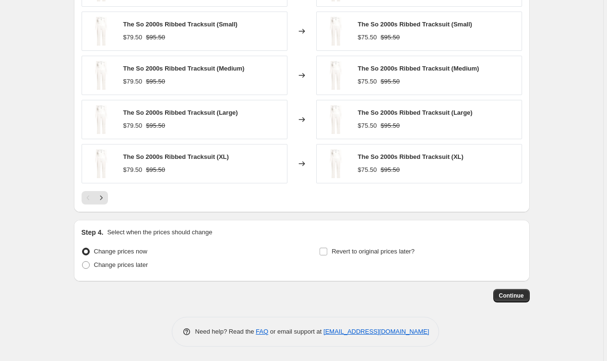
scroll to position [539, 0]
click at [109, 268] on span "Change prices later" at bounding box center [121, 264] width 54 height 7
click at [83, 262] on input "Change prices later" at bounding box center [82, 261] width 0 height 0
radio input "true"
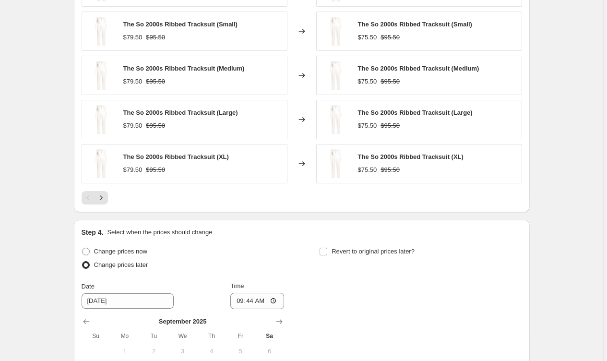
scroll to position [566, 0]
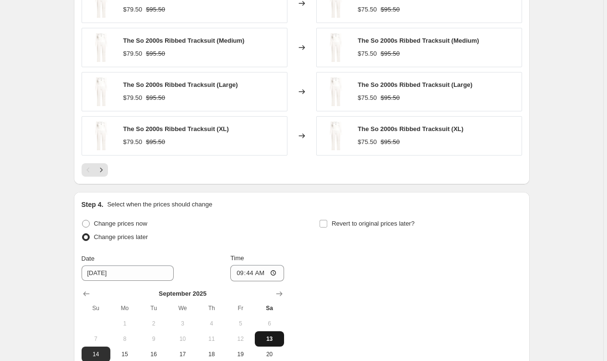
click at [267, 339] on span "13" at bounding box center [269, 339] width 21 height 8
type input "[DATE]"
click at [261, 276] on input "09:44" at bounding box center [257, 273] width 54 height 16
click at [248, 272] on input "09:44" at bounding box center [257, 273] width 54 height 16
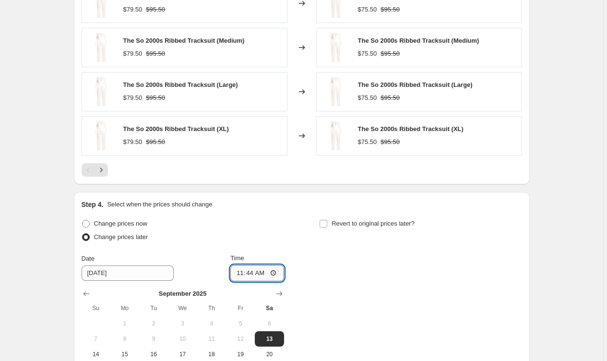
click at [265, 275] on input "11:44" at bounding box center [257, 273] width 54 height 16
type input "11:50"
click at [347, 263] on div "Change prices now Change prices later Date [DATE] Time 11:50 [DATE] Su Mo Tu We…" at bounding box center [302, 305] width 441 height 176
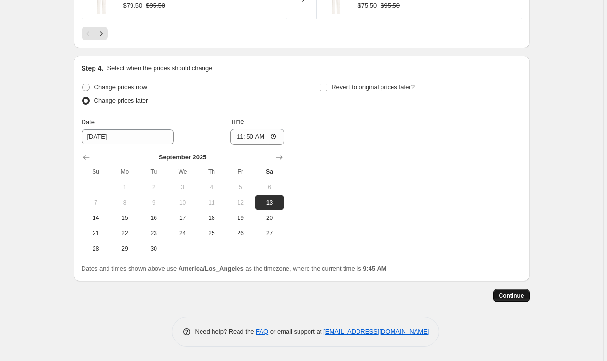
scroll to position [704, 0]
click at [514, 292] on button "Continue" at bounding box center [512, 295] width 36 height 13
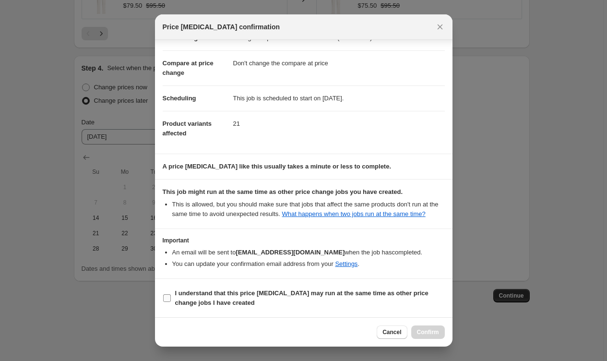
click at [357, 296] on b "I understand that this price [MEDICAL_DATA] may run at the same time as other p…" at bounding box center [301, 297] width 253 height 17
click at [171, 296] on input "I understand that this price [MEDICAL_DATA] may run at the same time as other p…" at bounding box center [167, 298] width 8 height 8
checkbox input "true"
click at [430, 337] on button "Confirm" at bounding box center [428, 331] width 34 height 13
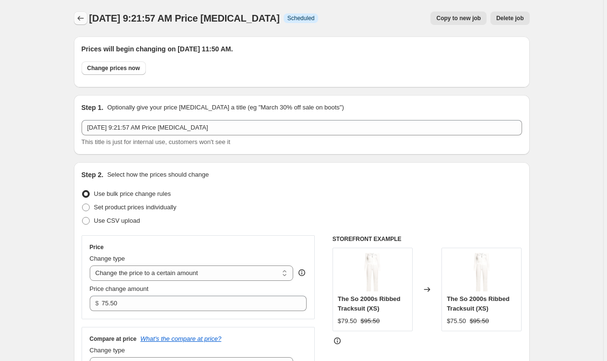
click at [76, 19] on button "Price change jobs" at bounding box center [80, 18] width 13 height 13
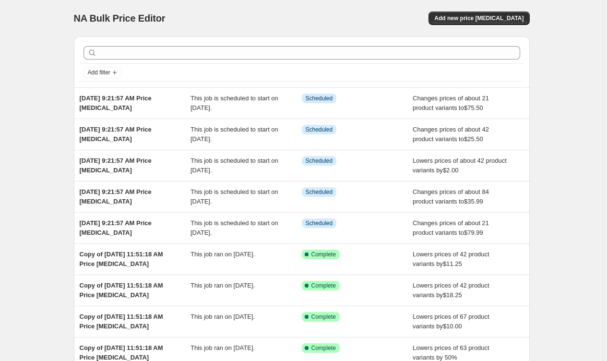
click at [450, 25] on div "NA Bulk Price Editor. This page is ready NA Bulk Price Editor Add new price [ME…" at bounding box center [302, 18] width 456 height 36
click at [461, 21] on span "Add new price [MEDICAL_DATA]" at bounding box center [478, 18] width 89 height 8
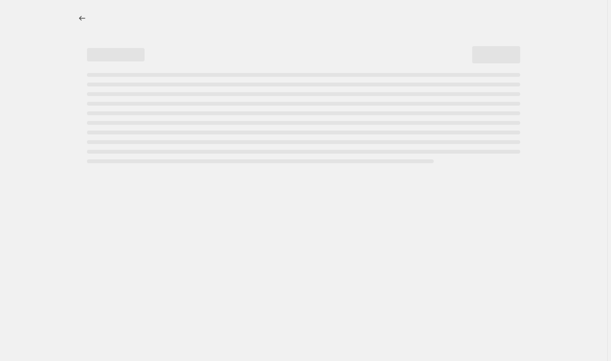
select select "percentage"
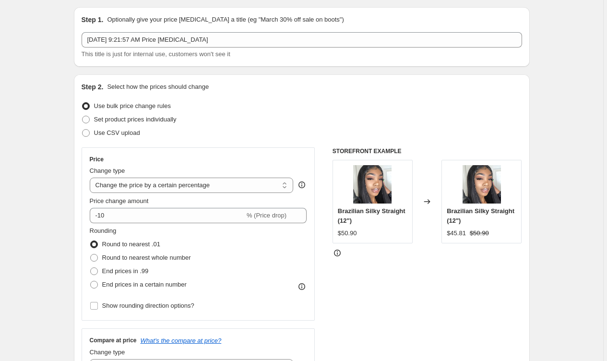
scroll to position [30, 0]
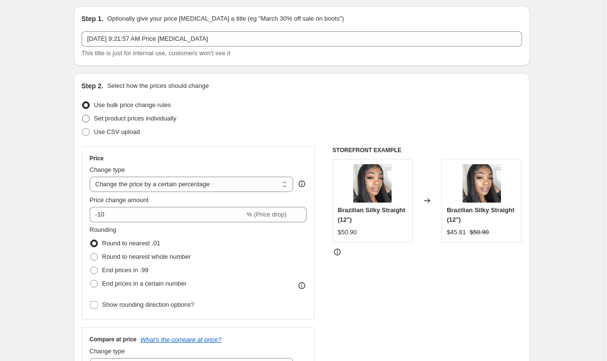
click at [136, 121] on span "Set product prices individually" at bounding box center [135, 118] width 83 height 7
click at [83, 115] on input "Set product prices individually" at bounding box center [82, 115] width 0 height 0
radio input "true"
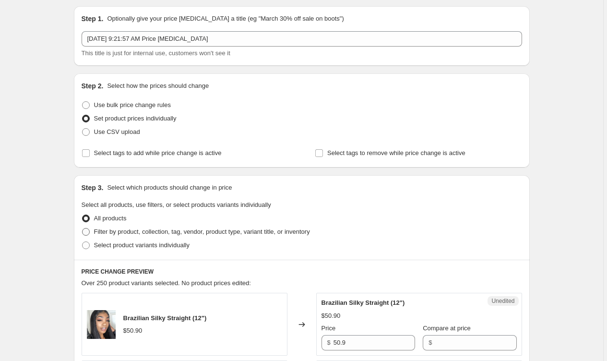
click at [151, 229] on span "Filter by product, collection, tag, vendor, product type, variant title, or inv…" at bounding box center [202, 231] width 216 height 7
click at [83, 229] on input "Filter by product, collection, tag, vendor, product type, variant title, or inv…" at bounding box center [82, 228] width 0 height 0
radio input "true"
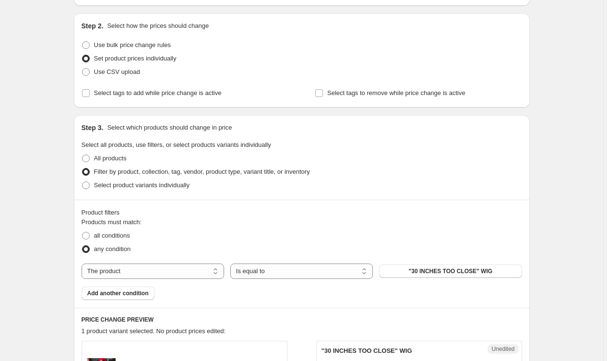
scroll to position [107, 0]
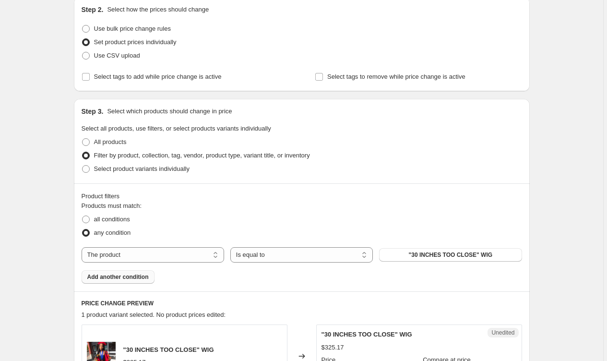
click at [120, 277] on span "Add another condition" at bounding box center [117, 277] width 61 height 8
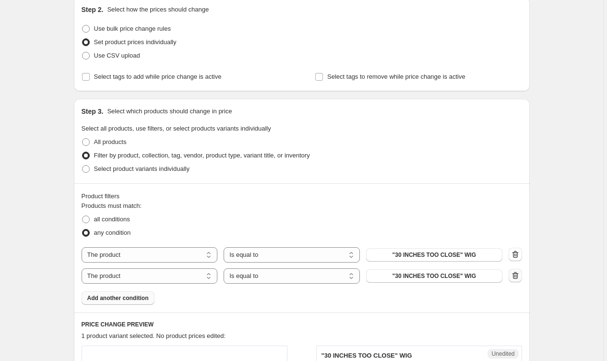
click at [515, 279] on icon "button" at bounding box center [516, 276] width 10 height 10
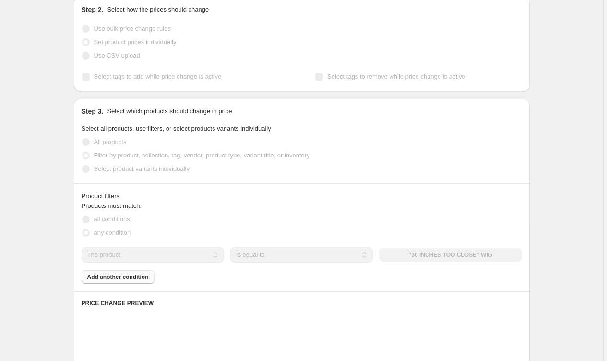
click at [517, 263] on div "Products must match: all conditions any condition The product The product's col…" at bounding box center [302, 242] width 441 height 83
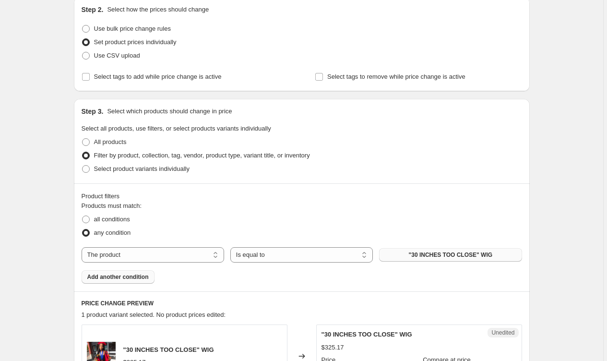
click at [520, 251] on button ""30 INCHES TOO CLOSE" WIG" at bounding box center [450, 254] width 143 height 13
click at [178, 174] on label "Select product variants individually" at bounding box center [136, 168] width 108 height 13
click at [83, 166] on input "Select product variants individually" at bounding box center [82, 165] width 0 height 0
radio input "true"
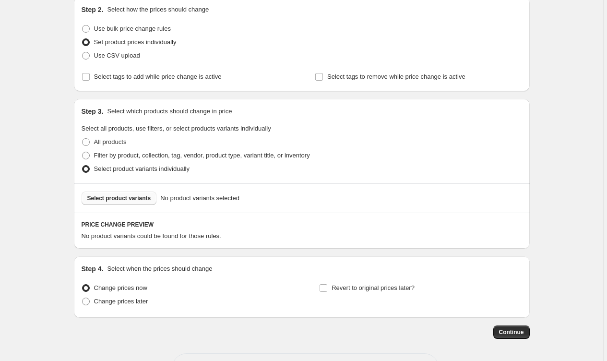
click at [133, 201] on span "Select product variants" at bounding box center [119, 198] width 64 height 8
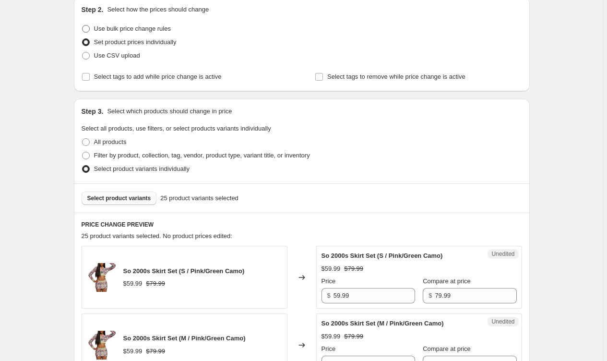
click at [132, 26] on span "Use bulk price change rules" at bounding box center [132, 28] width 77 height 7
click at [83, 25] on input "Use bulk price change rules" at bounding box center [82, 25] width 0 height 0
radio input "true"
select select "percentage"
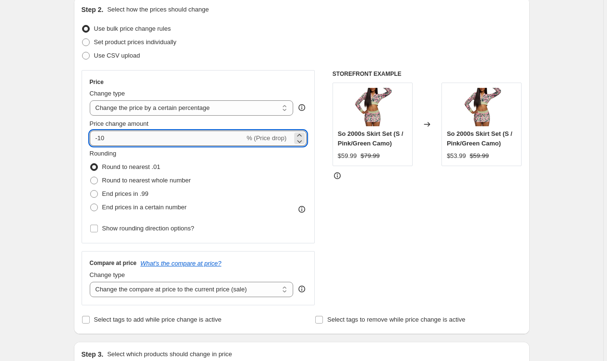
click at [128, 138] on input "-10" at bounding box center [167, 138] width 155 height 15
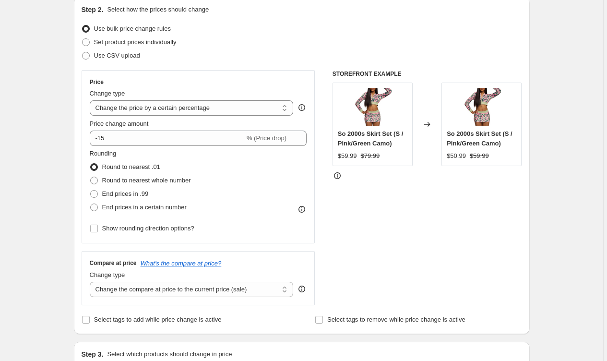
click at [269, 201] on div "Rounding Round to nearest .01 Round to nearest whole number End prices in .99 E…" at bounding box center [198, 181] width 217 height 65
click at [390, 226] on div "STOREFRONT EXAMPLE So 2000s Skirt Set (S / Pink/Green Camo) $59.99 $79.99 Chang…" at bounding box center [428, 187] width 190 height 235
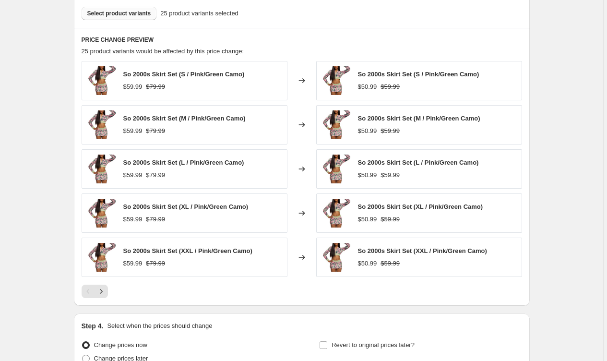
scroll to position [578, 0]
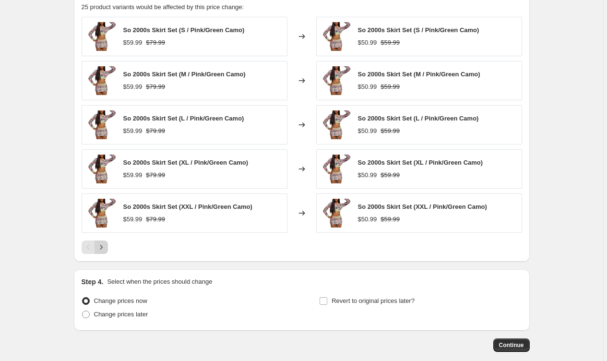
click at [100, 249] on icon "Next" at bounding box center [101, 247] width 10 height 10
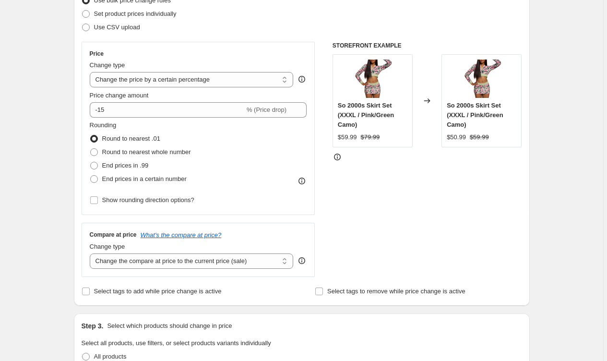
scroll to position [63, 0]
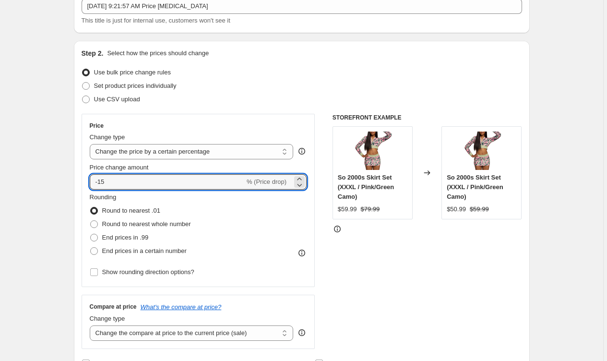
drag, startPoint x: 142, startPoint y: 177, endPoint x: 84, endPoint y: 165, distance: 58.4
click at [84, 165] on div "Price Change type Change the price to a certain amount Change the price by a ce…" at bounding box center [199, 200] width 234 height 173
click at [441, 274] on div "STOREFRONT EXAMPLE So 2000s Skirt Set (XXXL / Pink/Green Camo) $59.99 $79.99 Ch…" at bounding box center [428, 231] width 190 height 235
click at [94, 187] on input "25" at bounding box center [162, 181] width 144 height 15
click at [96, 183] on input "25" at bounding box center [162, 181] width 144 height 15
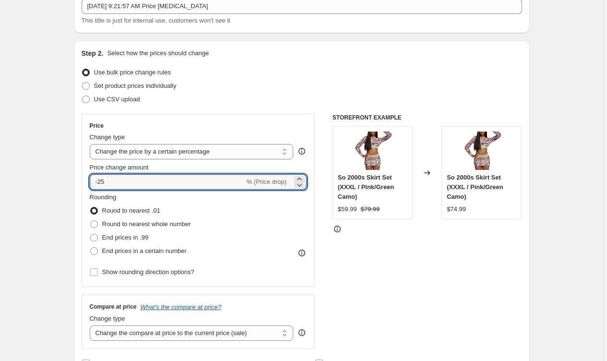
type input "-25"
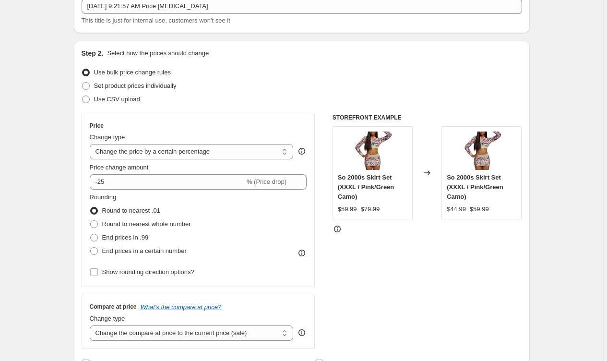
click at [425, 284] on div "STOREFRONT EXAMPLE So 2000s Skirt Set (XXXL / Pink/Green Camo) $59.99 $79.99 Ch…" at bounding box center [428, 231] width 190 height 235
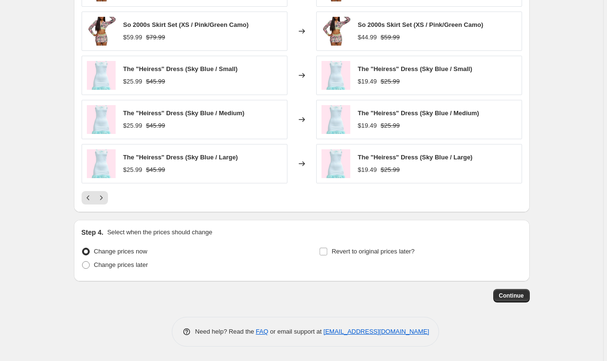
scroll to position [628, 0]
click at [123, 267] on span "Change prices later" at bounding box center [121, 264] width 54 height 7
click at [83, 262] on input "Change prices later" at bounding box center [82, 261] width 0 height 0
radio input "true"
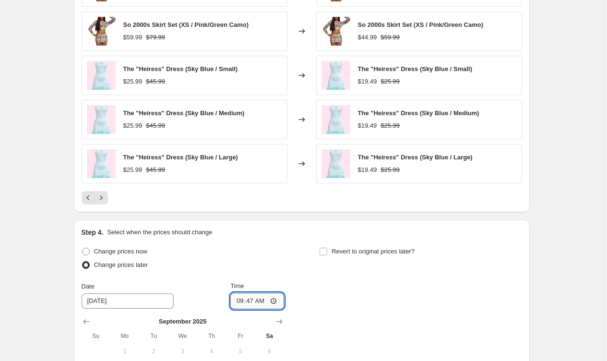
click at [260, 299] on input "09:47" at bounding box center [257, 301] width 54 height 16
click at [253, 303] on input "09:47" at bounding box center [257, 301] width 54 height 16
click at [265, 303] on input "11:47" at bounding box center [257, 301] width 54 height 16
type input "11:50"
click at [330, 294] on div "Change prices now Change prices later Date [DATE] Time 11:50 [DATE] Su Mo Tu We…" at bounding box center [302, 333] width 441 height 176
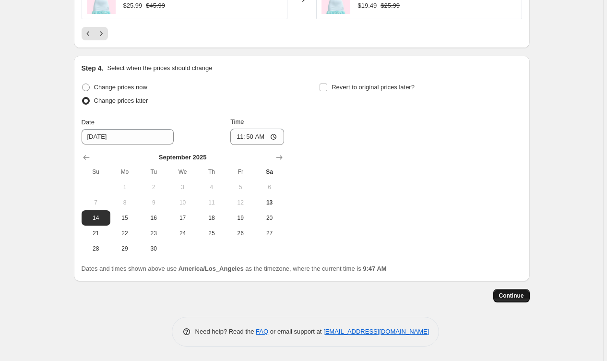
scroll to position [793, 0]
click at [529, 296] on button "Continue" at bounding box center [512, 295] width 36 height 13
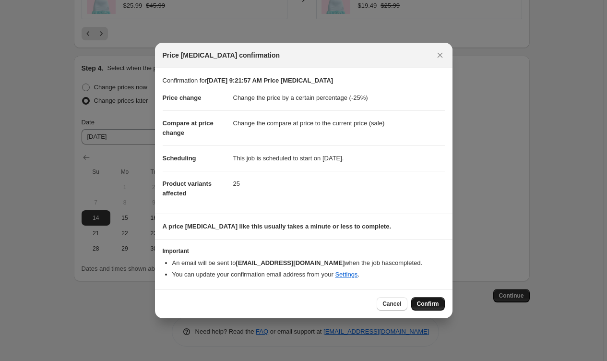
click at [424, 306] on span "Confirm" at bounding box center [428, 304] width 22 height 8
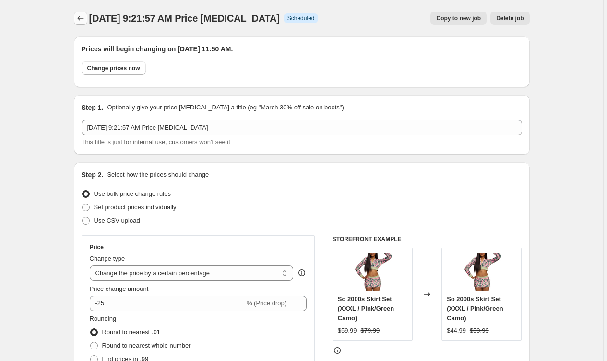
click at [84, 21] on icon "Price change jobs" at bounding box center [81, 18] width 10 height 10
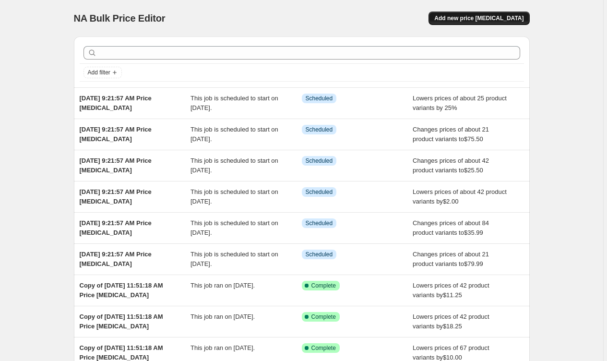
click at [469, 16] on span "Add new price [MEDICAL_DATA]" at bounding box center [478, 18] width 89 height 8
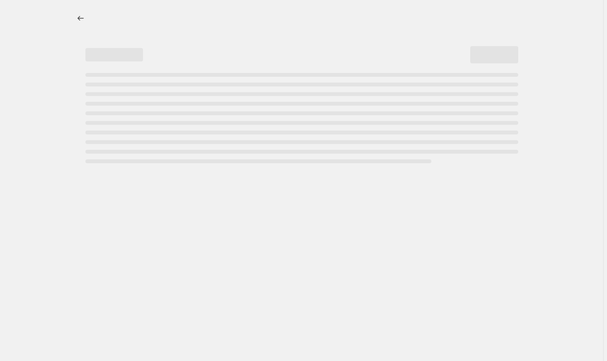
select select "percentage"
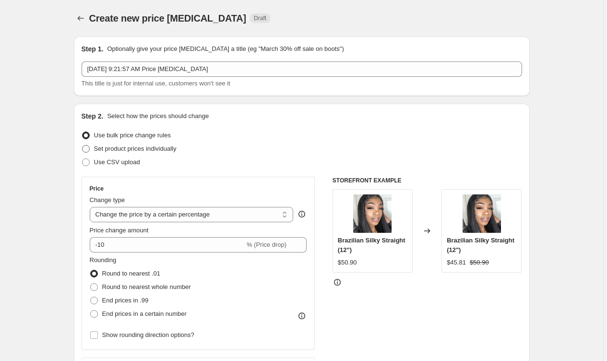
click at [120, 153] on span "Set product prices individually" at bounding box center [135, 149] width 83 height 10
click at [83, 145] on input "Set product prices individually" at bounding box center [82, 145] width 0 height 0
radio input "true"
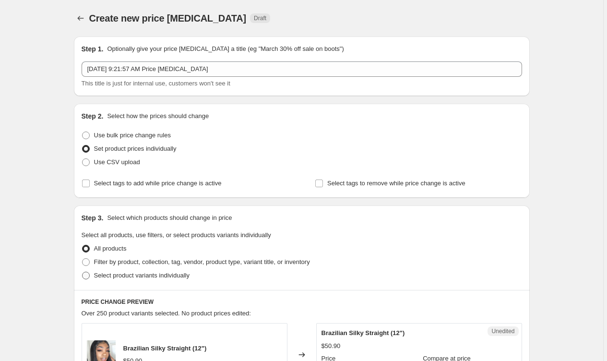
click at [158, 279] on span "Select product variants individually" at bounding box center [142, 276] width 96 height 10
click at [83, 272] on input "Select product variants individually" at bounding box center [82, 272] width 0 height 0
radio input "true"
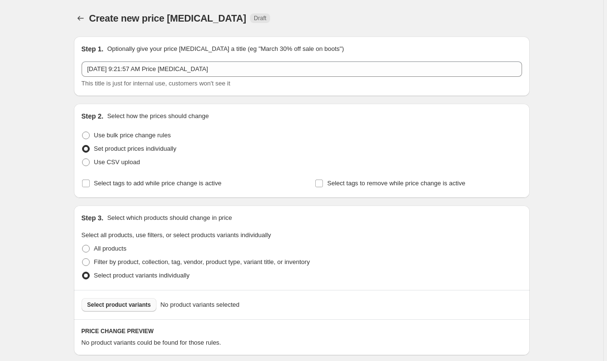
click at [137, 305] on span "Select product variants" at bounding box center [119, 305] width 64 height 8
click at [97, 134] on span "Use bulk price change rules" at bounding box center [132, 135] width 77 height 7
click at [83, 132] on input "Use bulk price change rules" at bounding box center [82, 132] width 0 height 0
radio input "true"
select select "percentage"
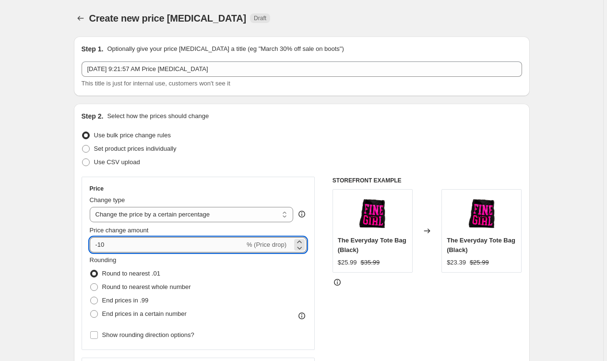
click at [137, 248] on input "-10" at bounding box center [167, 244] width 155 height 15
type input "-1"
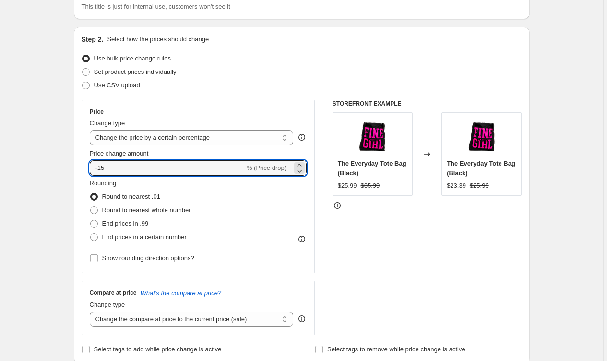
scroll to position [145, 0]
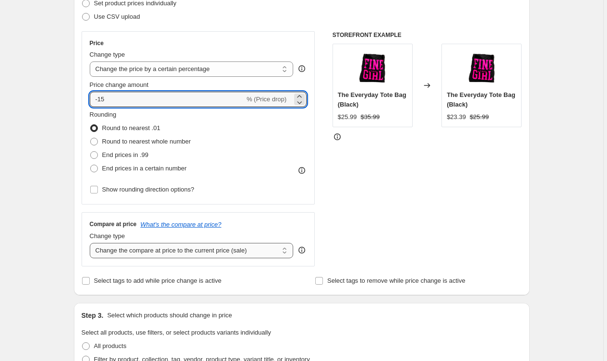
type input "-15"
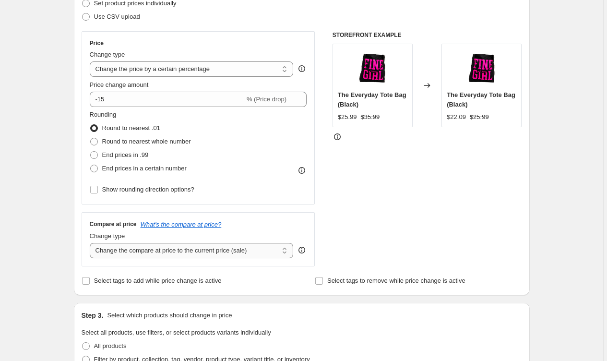
select select "no_change"
click at [429, 232] on div "STOREFRONT EXAMPLE The Everyday Tote Bag (Black) $25.99 $35.99 Changed to The E…" at bounding box center [428, 148] width 190 height 235
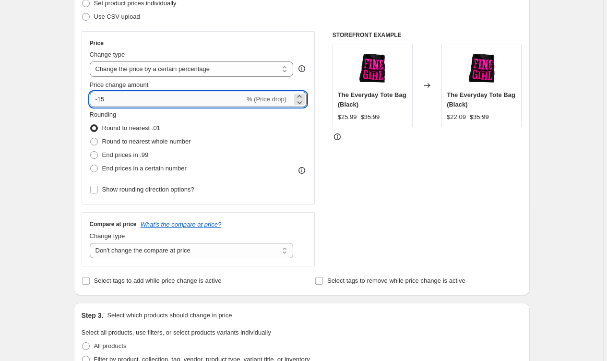
click at [110, 95] on input "-15" at bounding box center [167, 99] width 155 height 15
type input "-1"
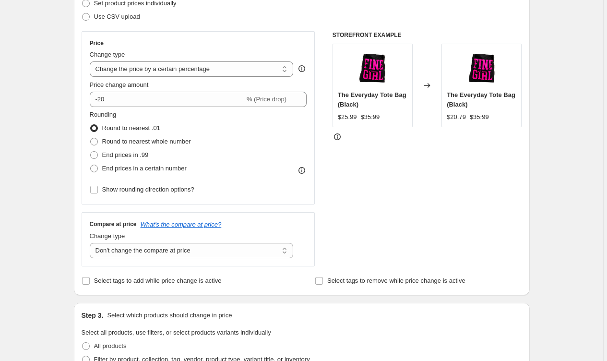
click at [355, 171] on div "STOREFRONT EXAMPLE The Everyday Tote Bag (Black) $25.99 $35.99 Changed to The E…" at bounding box center [428, 148] width 190 height 235
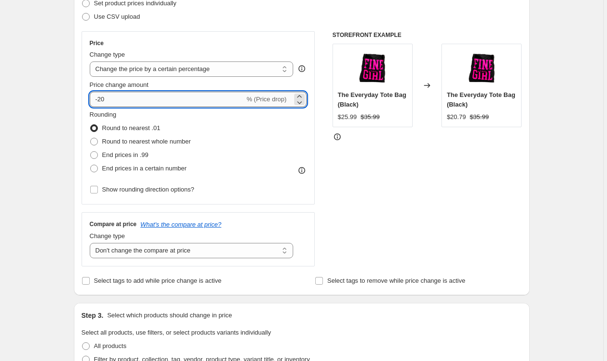
click at [119, 106] on input "-20" at bounding box center [167, 99] width 155 height 15
type input "-25"
click at [407, 243] on div "STOREFRONT EXAMPLE The Everyday Tote Bag (Black) $25.99 $35.99 Changed to The E…" at bounding box center [428, 148] width 190 height 235
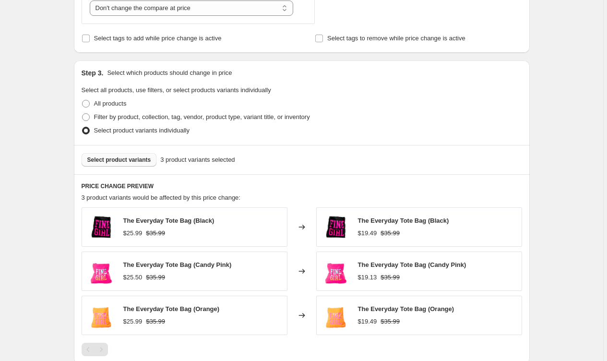
scroll to position [481, 0]
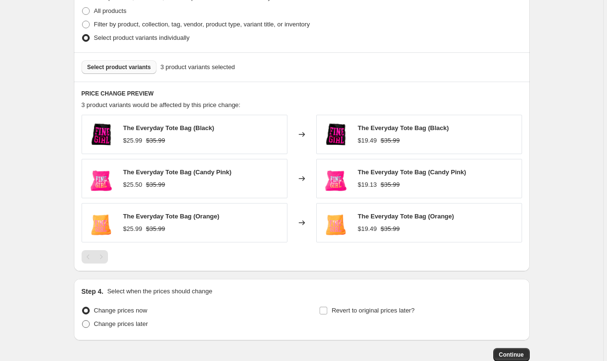
click at [115, 328] on span "Change prices later" at bounding box center [121, 324] width 54 height 10
click at [83, 321] on input "Change prices later" at bounding box center [82, 320] width 0 height 0
radio input "true"
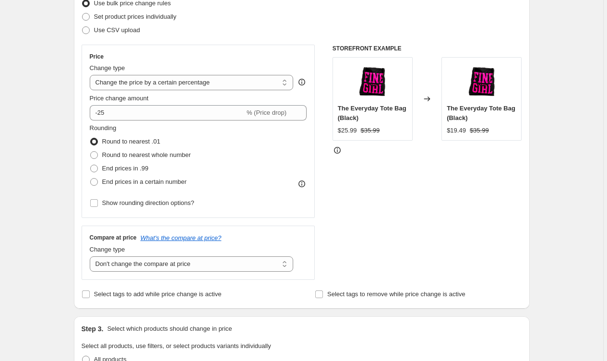
scroll to position [65, 0]
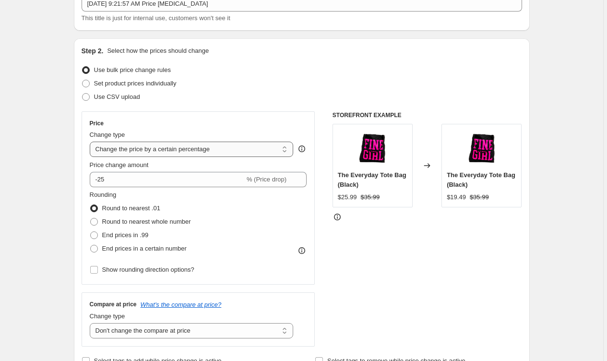
select select "to"
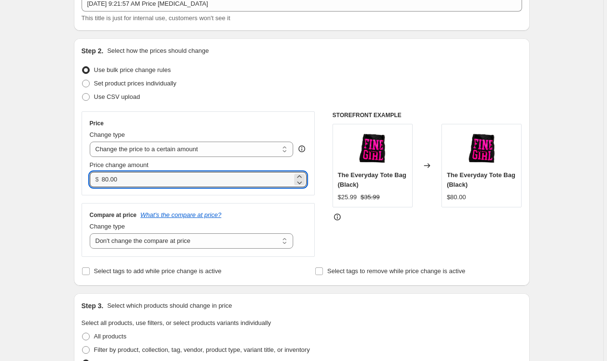
drag, startPoint x: 150, startPoint y: 180, endPoint x: 70, endPoint y: 170, distance: 81.2
type input "19"
type input "19.9"
type input "17"
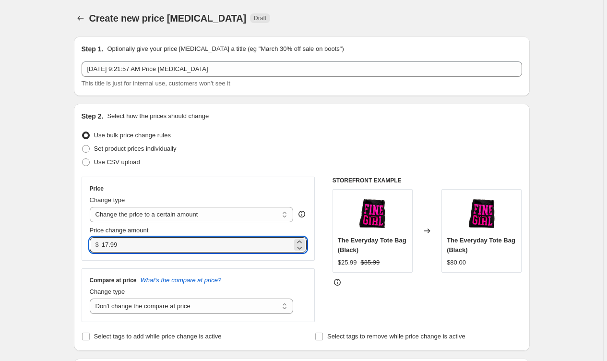
scroll to position [0, 0]
type input "17.99"
click at [371, 301] on div "STOREFRONT EXAMPLE The Everyday Tote Bag (Black) $25.99 $35.99 Changed to The E…" at bounding box center [428, 249] width 190 height 145
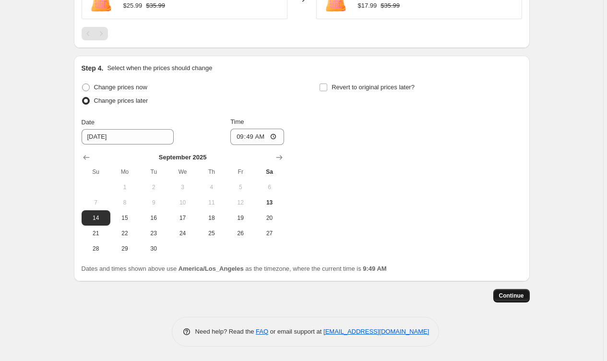
scroll to position [615, 0]
click at [507, 296] on span "Continue" at bounding box center [511, 296] width 25 height 8
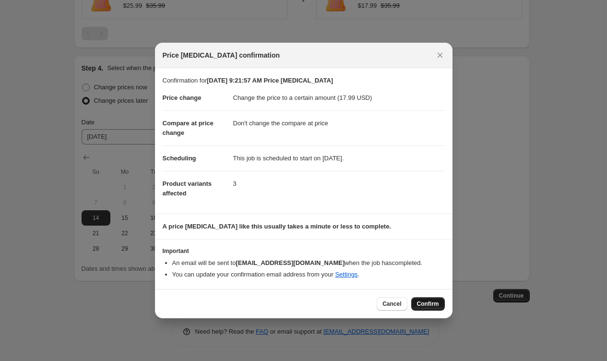
click at [426, 307] on span "Confirm" at bounding box center [428, 304] width 22 height 8
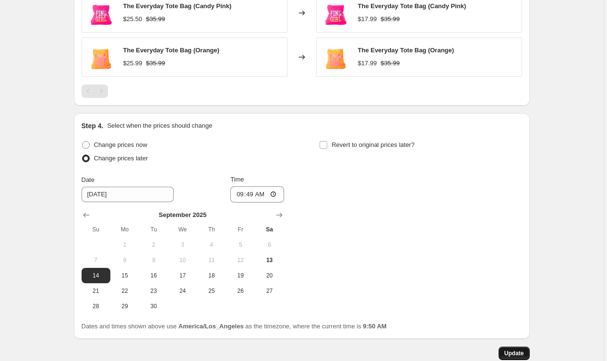
click at [520, 355] on span "Update" at bounding box center [515, 353] width 20 height 8
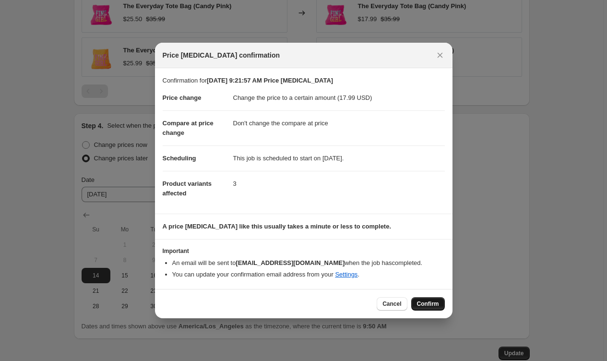
click at [424, 301] on span "Confirm" at bounding box center [428, 304] width 22 height 8
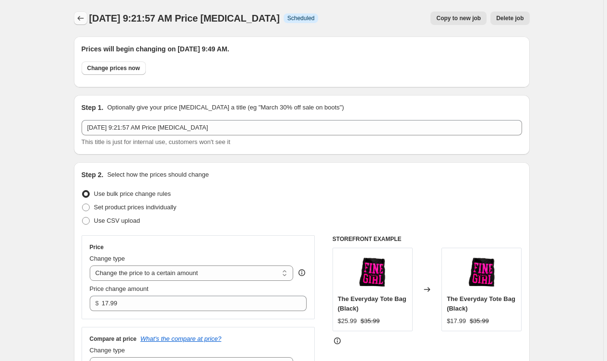
click at [78, 15] on icon "Price change jobs" at bounding box center [81, 18] width 10 height 10
